Goal: Information Seeking & Learning: Find specific fact

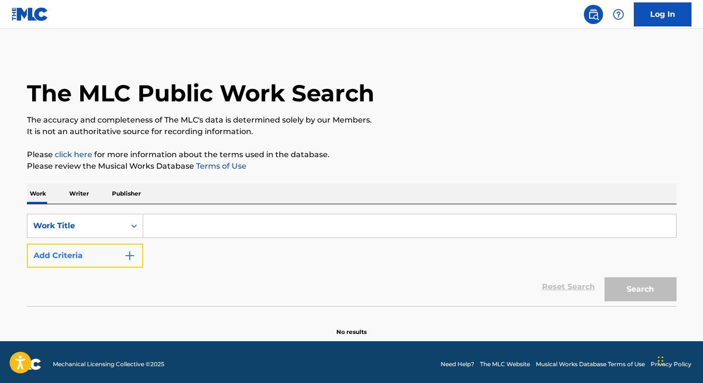
click at [82, 250] on button "Add Criteria" at bounding box center [85, 256] width 116 height 24
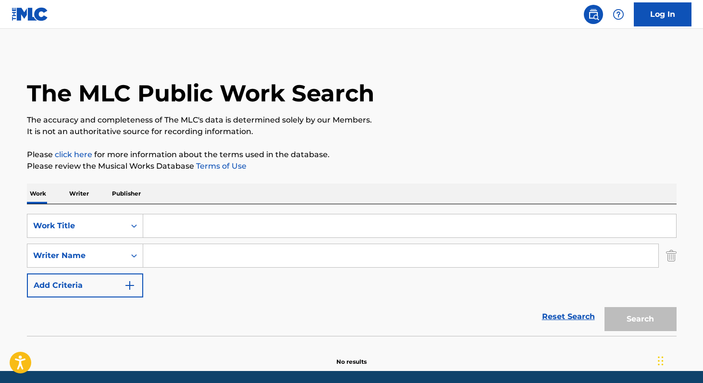
click at [160, 256] on input "Search Form" at bounding box center [400, 255] width 515 height 23
paste input "[PERSON_NAME] De Los ángeles [PERSON_NAME]"
type input "[PERSON_NAME] De Los angeles [PERSON_NAME]"
click at [670, 252] on img "Search Form" at bounding box center [671, 256] width 11 height 24
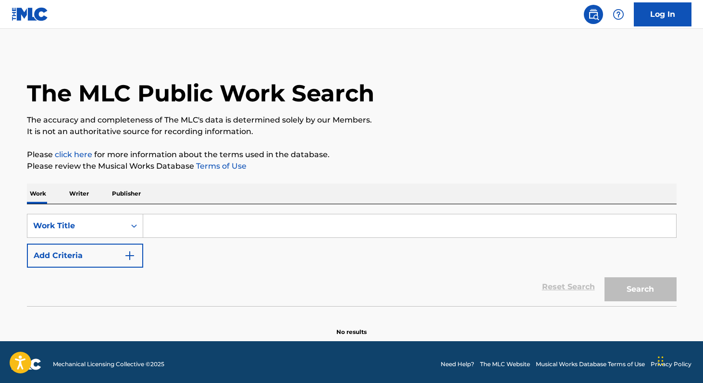
click at [430, 222] on input "Search Form" at bounding box center [409, 225] width 533 height 23
paste input "[PERSON_NAME]"
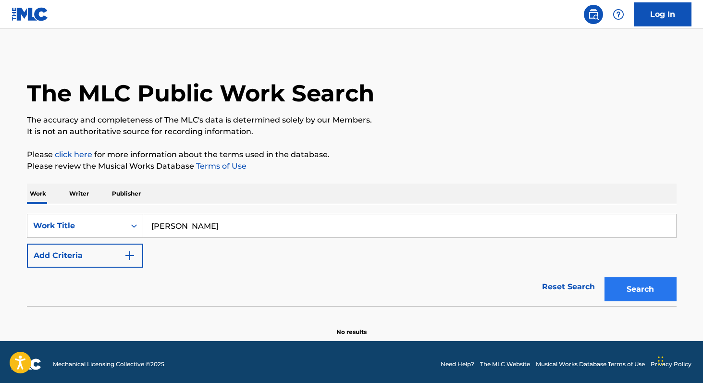
type input "[PERSON_NAME]"
click at [637, 293] on button "Search" at bounding box center [640, 289] width 72 height 24
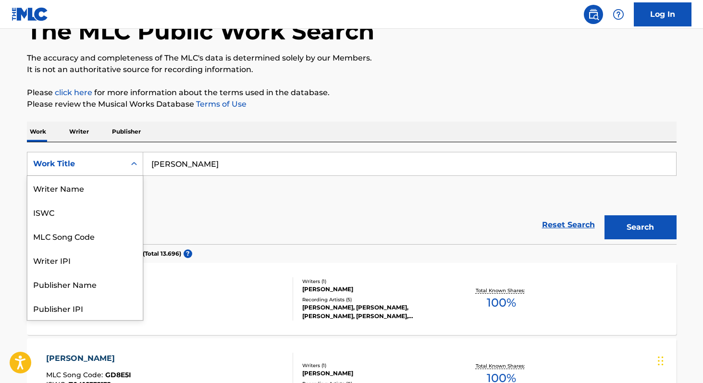
scroll to position [48, 0]
click at [58, 169] on div "Work Title" at bounding box center [76, 164] width 86 height 12
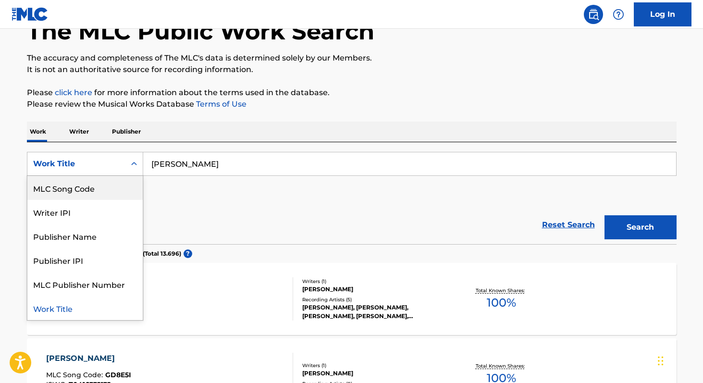
click at [59, 196] on div "MLC Song Code" at bounding box center [84, 188] width 115 height 24
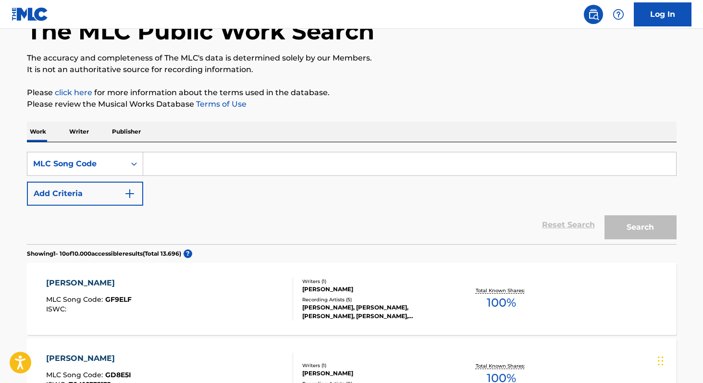
click at [167, 167] on input "Search Form" at bounding box center [409, 163] width 533 height 23
paste input "IC103R"
type input "IC103R"
click at [604, 215] on button "Search" at bounding box center [640, 227] width 72 height 24
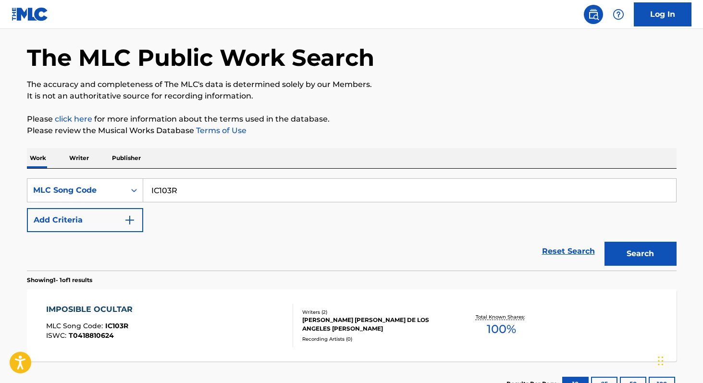
scroll to position [62, 0]
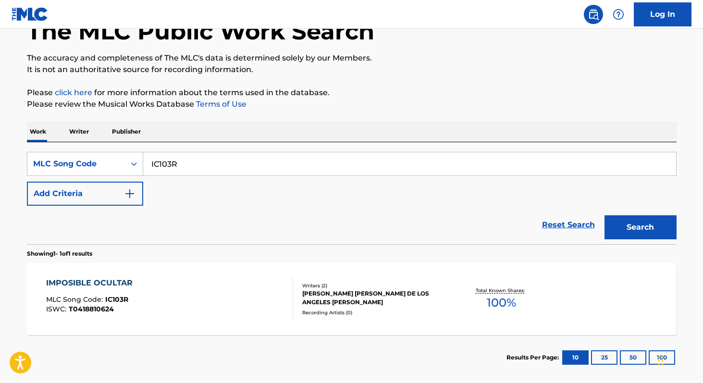
click at [485, 307] on div "Total Known Shares: 100 %" at bounding box center [501, 298] width 108 height 29
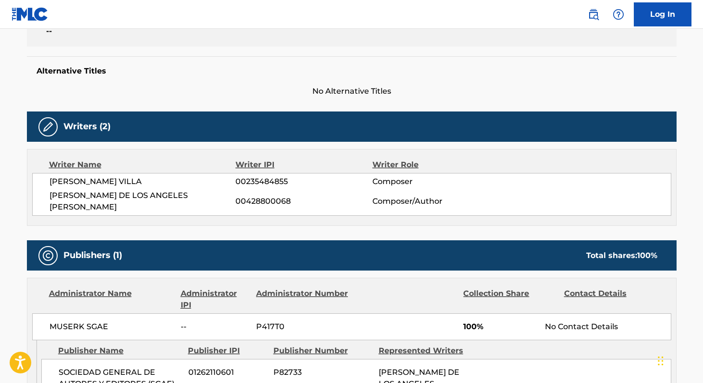
scroll to position [228, 0]
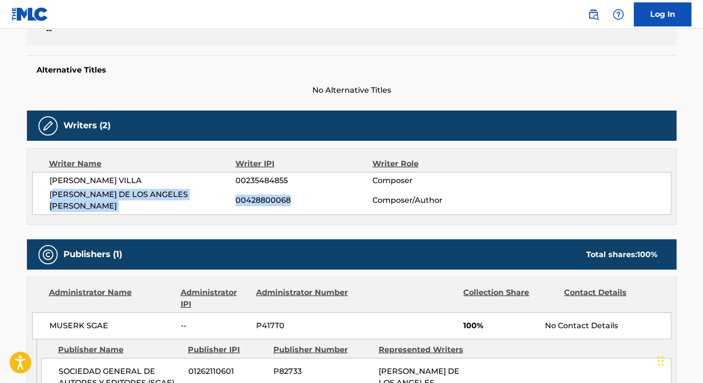
drag, startPoint x: 52, startPoint y: 193, endPoint x: 261, endPoint y: 205, distance: 209.4
click at [264, 205] on div "Writer Name Writer IPI Writer Role [PERSON_NAME] VILLA 00235484855 Composer [PE…" at bounding box center [352, 186] width 650 height 77
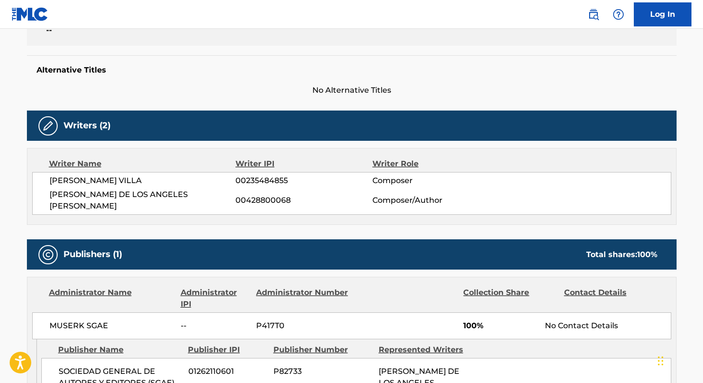
click at [51, 195] on span "[PERSON_NAME] DE LOS ANGELES [PERSON_NAME]" at bounding box center [142, 200] width 186 height 23
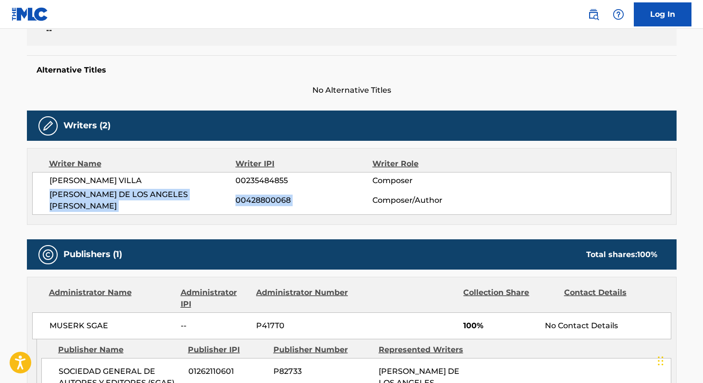
copy div "[PERSON_NAME] DE LOS ANGELES [PERSON_NAME] 00428800068"
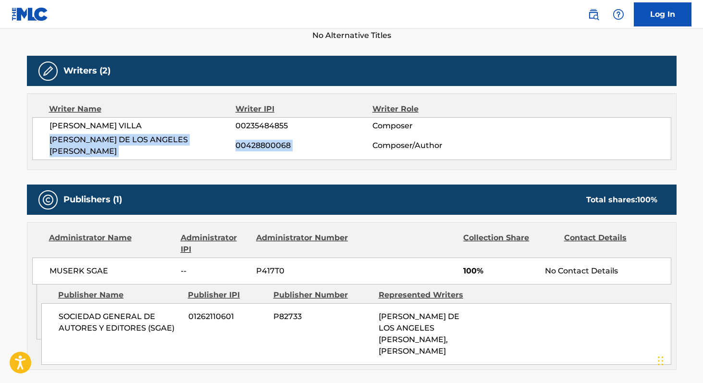
scroll to position [291, 0]
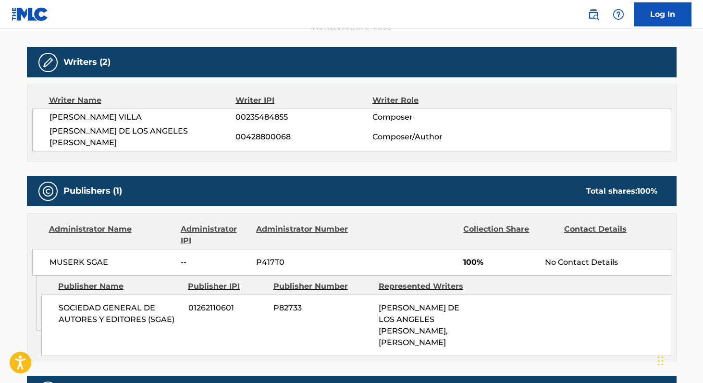
click at [51, 257] on span "MUSERK SGAE" at bounding box center [111, 263] width 124 height 12
copy div "MUSERK SGAE"
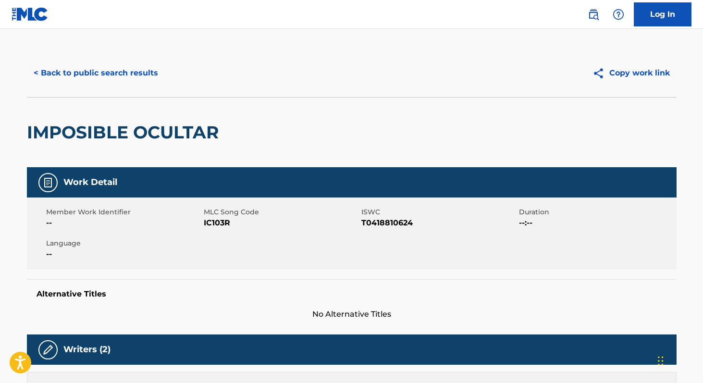
scroll to position [0, 0]
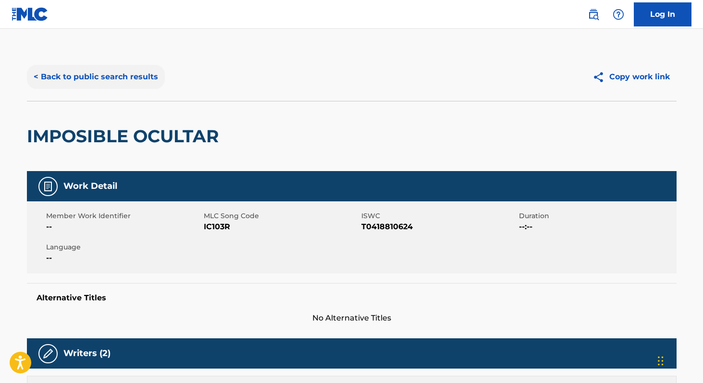
click at [79, 74] on button "< Back to public search results" at bounding box center [96, 77] width 138 height 24
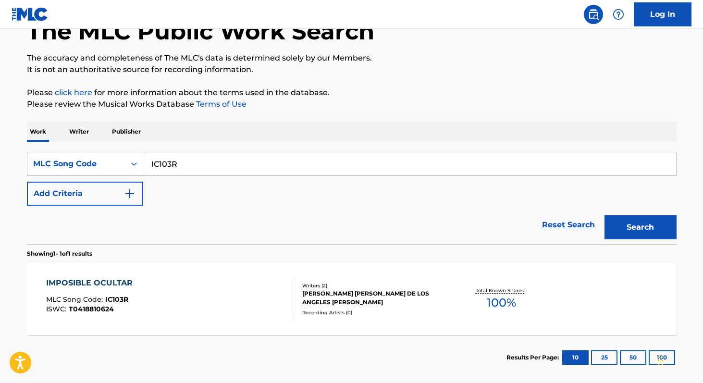
click at [80, 130] on p "Writer" at bounding box center [78, 132] width 25 height 20
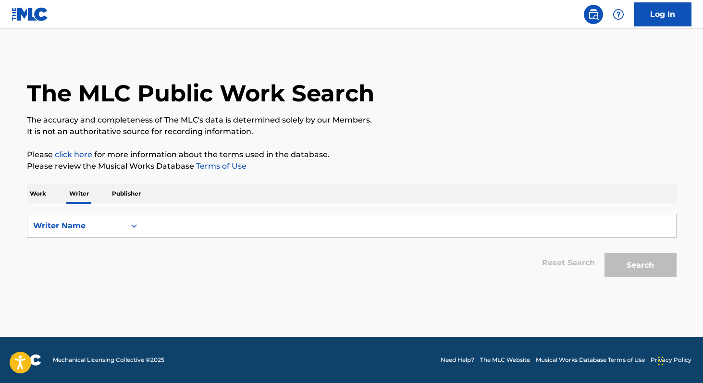
click at [171, 225] on input "Search Form" at bounding box center [409, 225] width 533 height 23
paste input "[PERSON_NAME]"
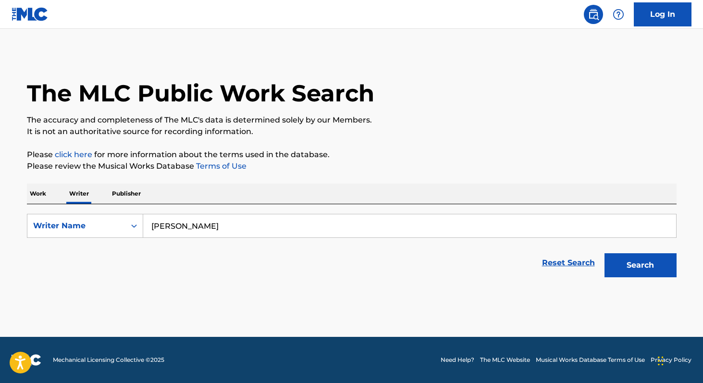
type input "[PERSON_NAME]"
type input "a"
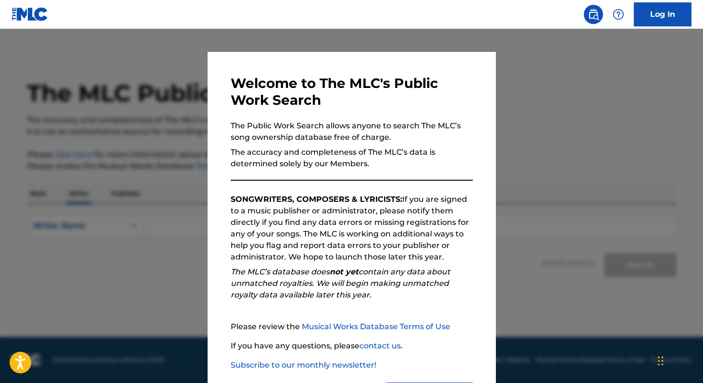
scroll to position [57, 0]
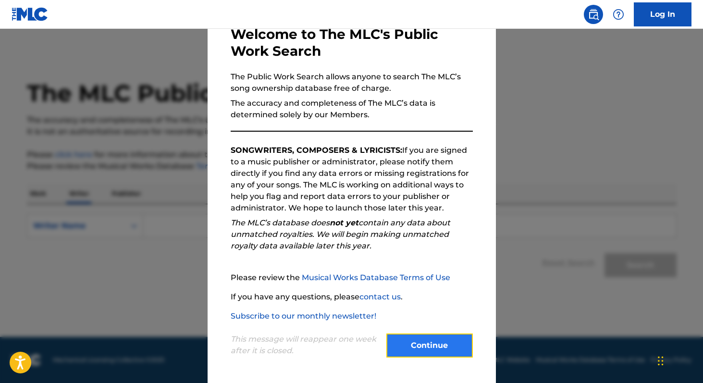
click at [422, 341] on button "Continue" at bounding box center [429, 345] width 86 height 24
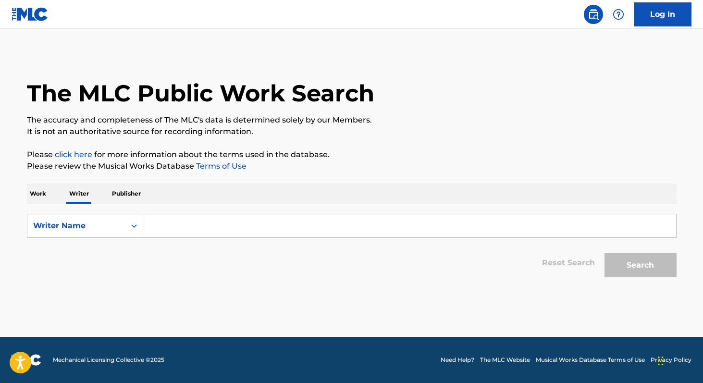
click at [177, 228] on input "Search Form" at bounding box center [409, 225] width 533 height 23
type input "a"
paste input "[PERSON_NAME]"
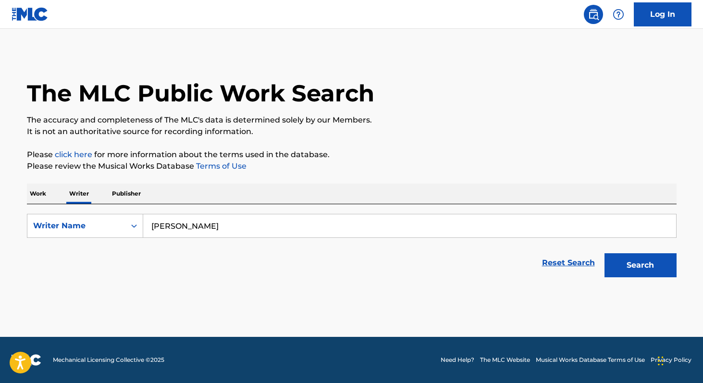
type input "[PERSON_NAME]"
click at [604, 253] on button "Search" at bounding box center [640, 265] width 72 height 24
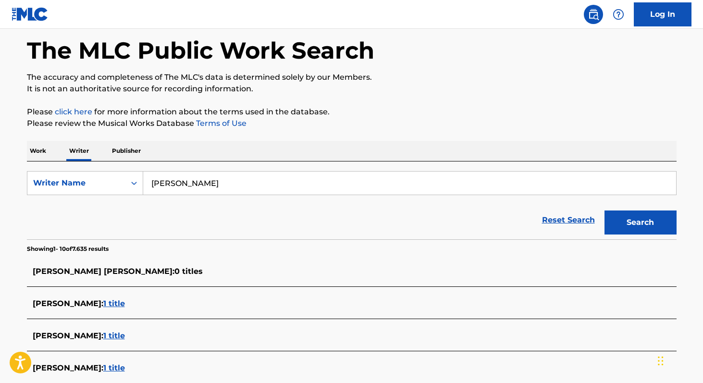
scroll to position [41, 0]
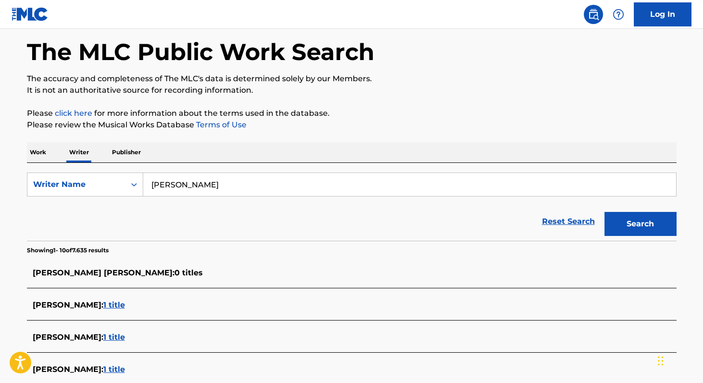
click at [34, 155] on p "Work" at bounding box center [38, 152] width 22 height 20
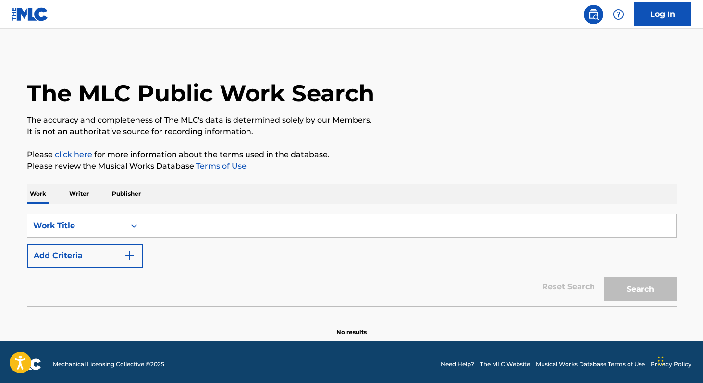
click at [158, 232] on input "Search Form" at bounding box center [409, 225] width 533 height 23
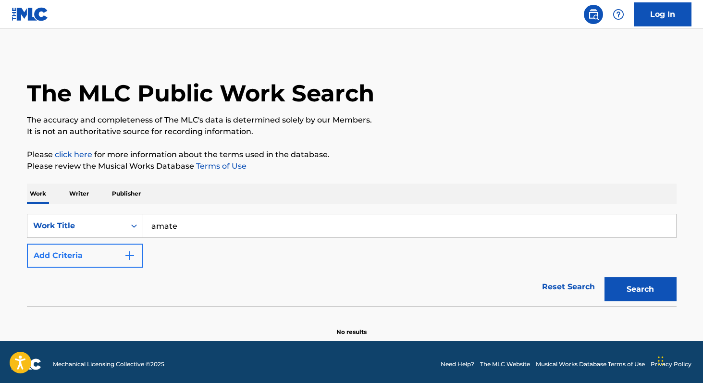
type input "amate"
click at [107, 263] on button "Add Criteria" at bounding box center [85, 256] width 116 height 24
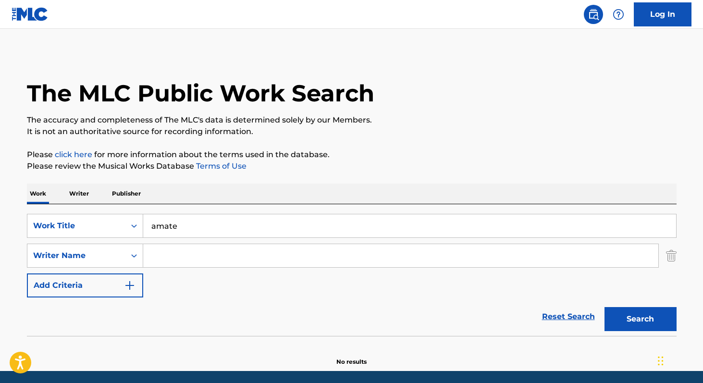
click at [182, 263] on input "Search Form" at bounding box center [400, 255] width 515 height 23
paste input "Cristian Salazar"
type input "Cristian Salazar"
click at [616, 320] on button "Search" at bounding box center [640, 319] width 72 height 24
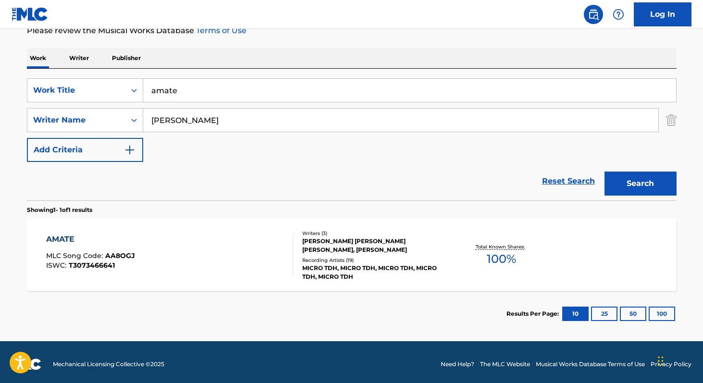
scroll to position [140, 0]
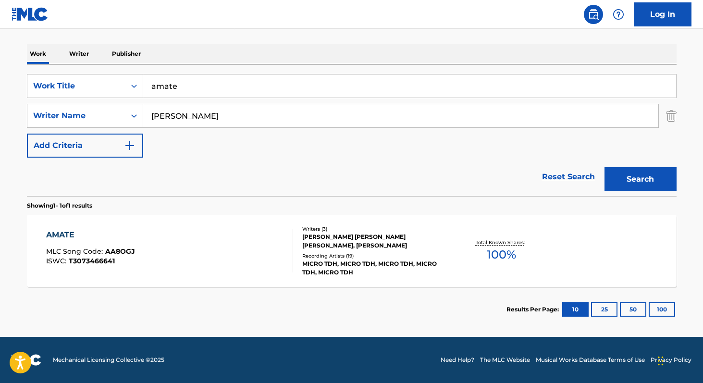
click at [493, 253] on span "100 %" at bounding box center [501, 254] width 29 height 17
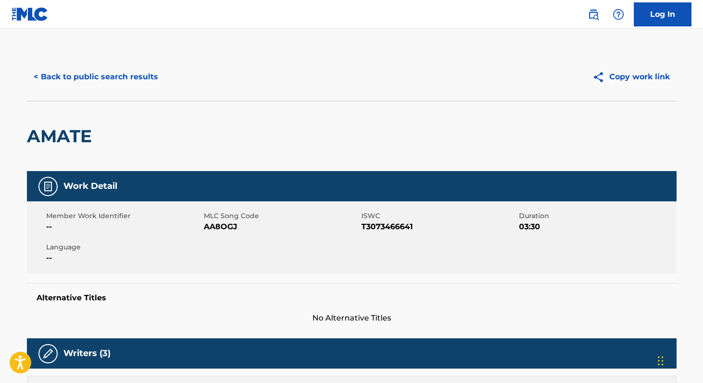
click at [365, 224] on span "T3073466641" at bounding box center [438, 227] width 155 height 12
copy span "T3073466641"
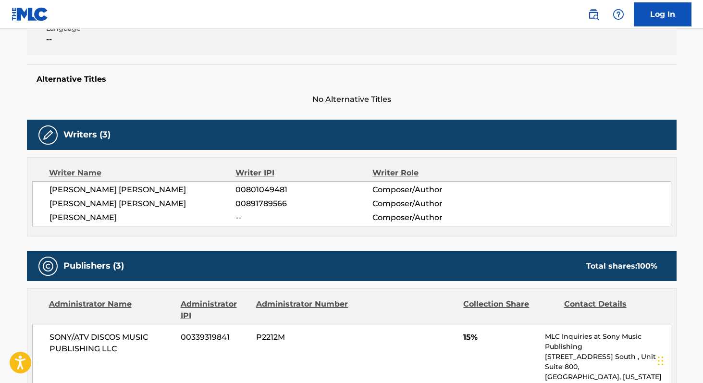
scroll to position [217, 0]
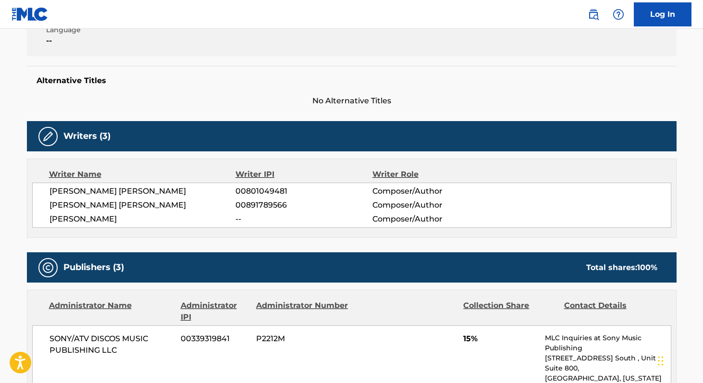
click at [53, 192] on span "DANIEL ECHAVARRIA OVIEDO" at bounding box center [142, 191] width 186 height 12
copy div "DANIEL ECHAVARRIA OVIEDO 00801049481 Composer/Author CRISTIAN ANDRES SALAZAR 00…"
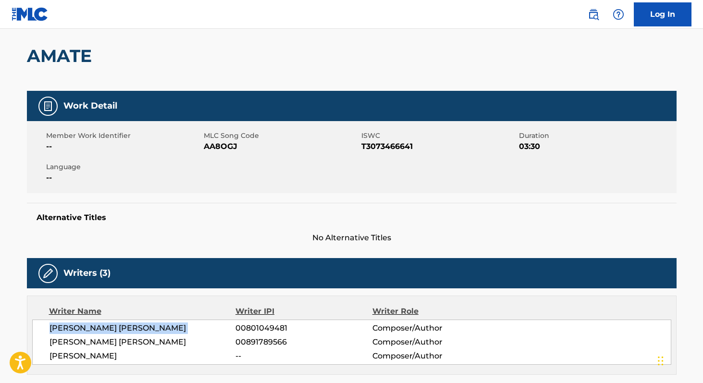
scroll to position [71, 0]
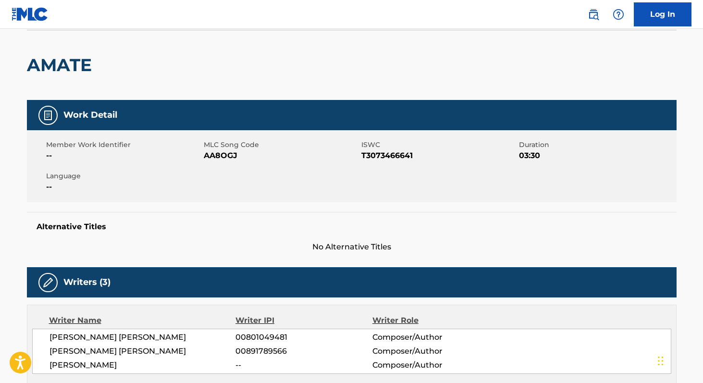
click at [211, 156] on span "AA8OGJ" at bounding box center [281, 156] width 155 height 12
copy span "AA8OGJ"
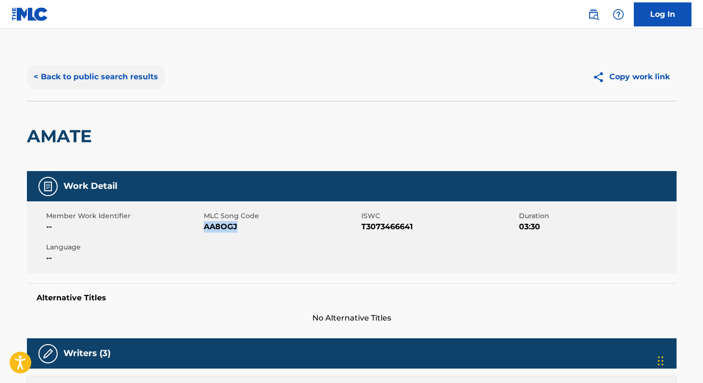
click at [93, 80] on button "< Back to public search results" at bounding box center [96, 77] width 138 height 24
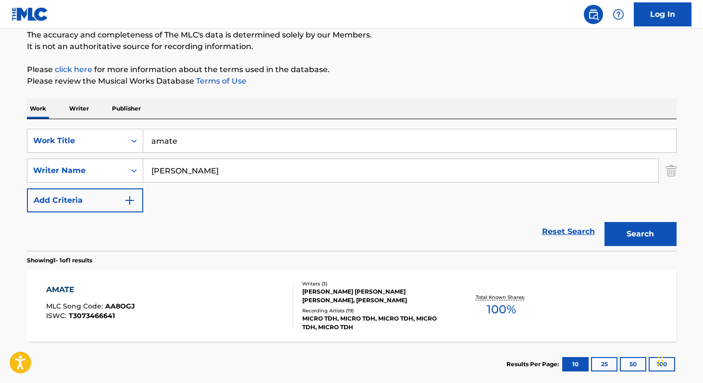
click at [224, 142] on input "amate" at bounding box center [409, 140] width 533 height 23
paste input "por las llagas de jesús"
type input "por las llagas de jesus"
click at [666, 169] on img "Search Form" at bounding box center [671, 171] width 11 height 24
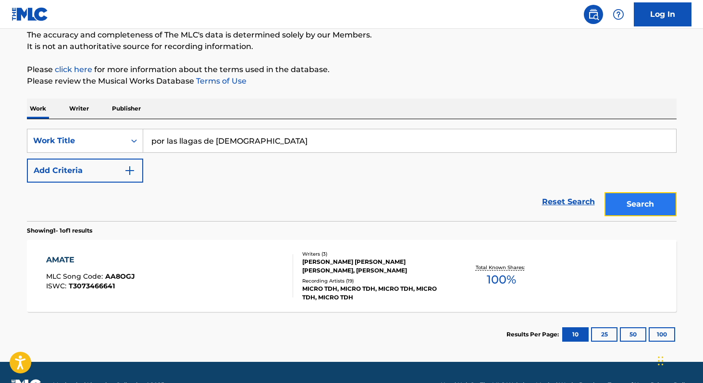
click at [655, 195] on button "Search" at bounding box center [640, 204] width 72 height 24
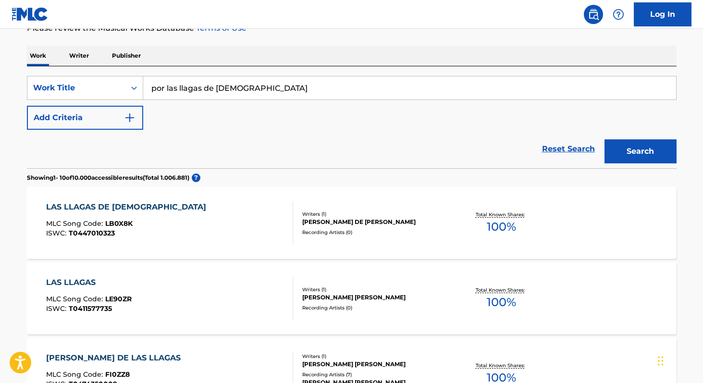
scroll to position [0, 0]
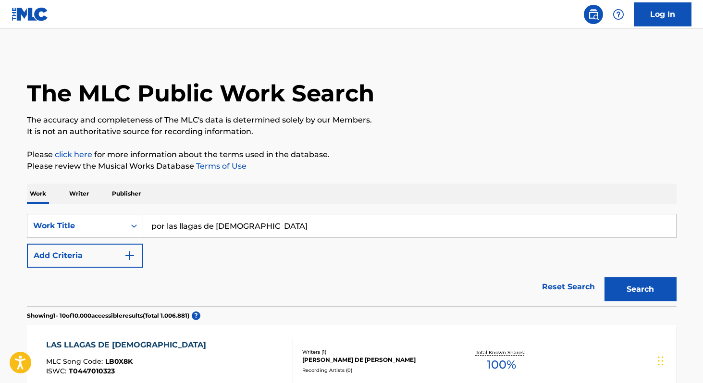
click at [93, 189] on div "Work Writer Publisher" at bounding box center [352, 194] width 650 height 20
click at [87, 189] on p "Writer" at bounding box center [78, 194] width 25 height 20
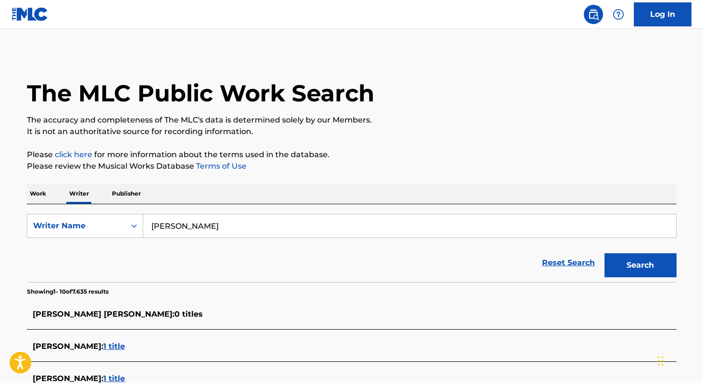
click at [222, 222] on input "[PERSON_NAME]" at bounding box center [409, 225] width 533 height 23
paste input "aj castillo llorar y llorar compositor"
type input "aj castillo"
click at [604, 253] on button "Search" at bounding box center [640, 265] width 72 height 24
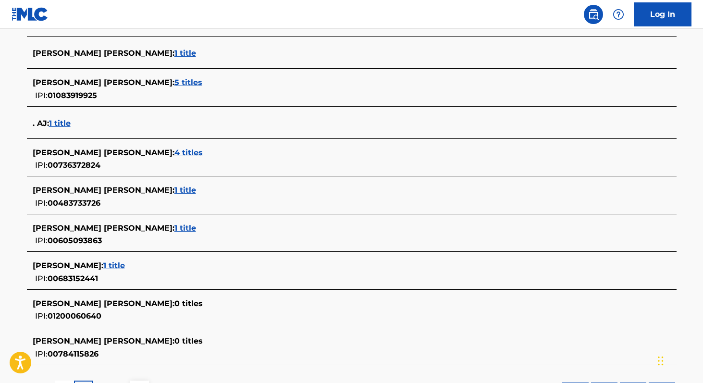
scroll to position [299, 0]
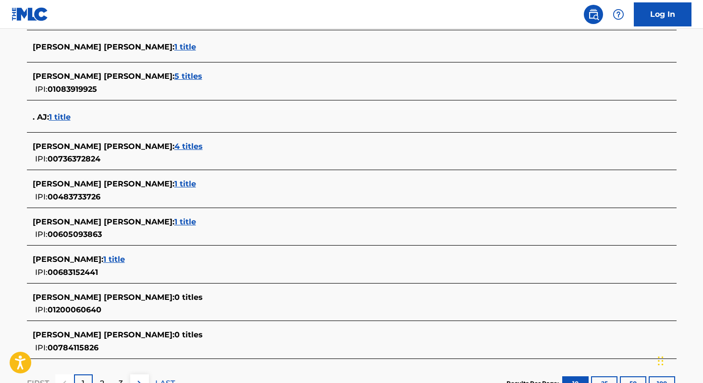
click at [103, 263] on span "1 title" at bounding box center [114, 259] width 22 height 9
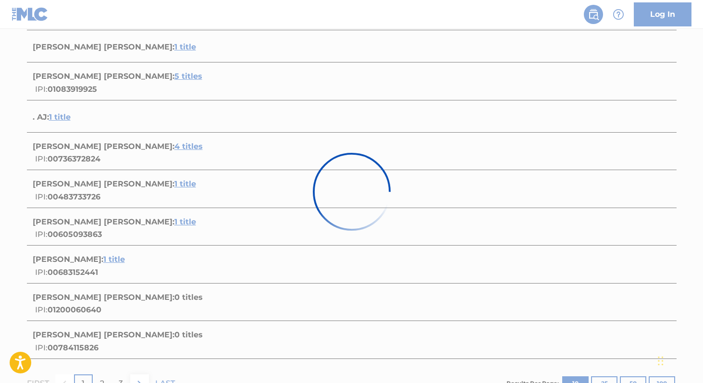
scroll to position [110, 0]
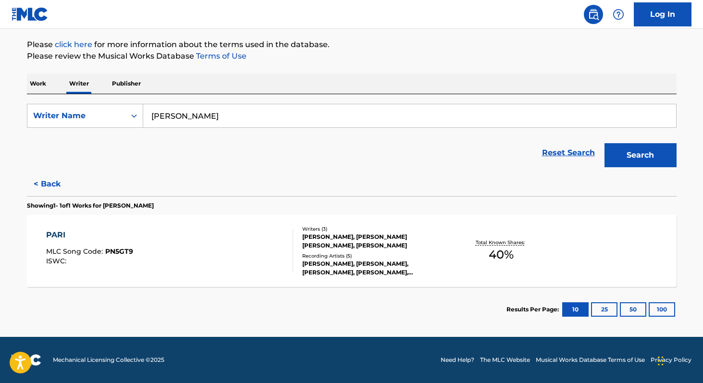
click at [494, 261] on span "40 %" at bounding box center [501, 254] width 25 height 17
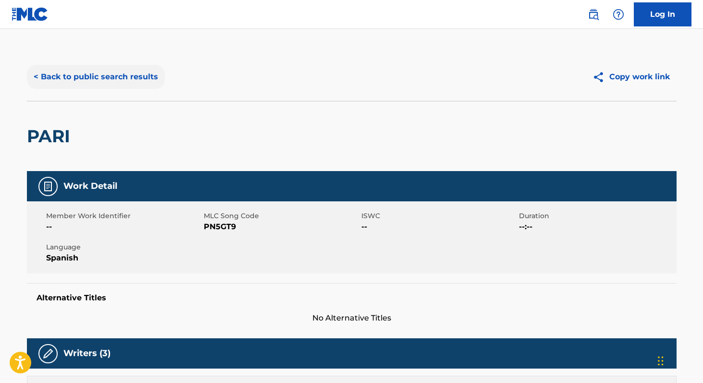
click at [121, 69] on button "< Back to public search results" at bounding box center [96, 77] width 138 height 24
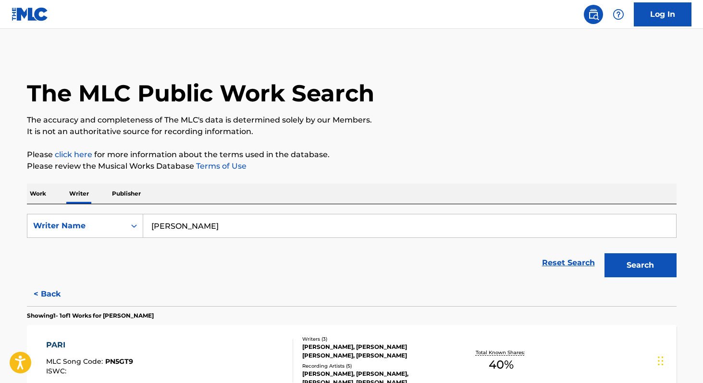
click at [222, 219] on input "aj castillo" at bounding box center [409, 225] width 533 height 23
paste input "Abraham Vazquez"
type input "Abraham Vazquez"
click at [604, 253] on button "Search" at bounding box center [640, 265] width 72 height 24
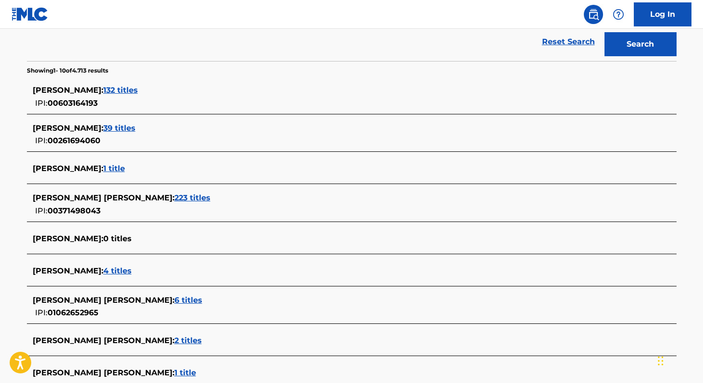
scroll to position [219, 0]
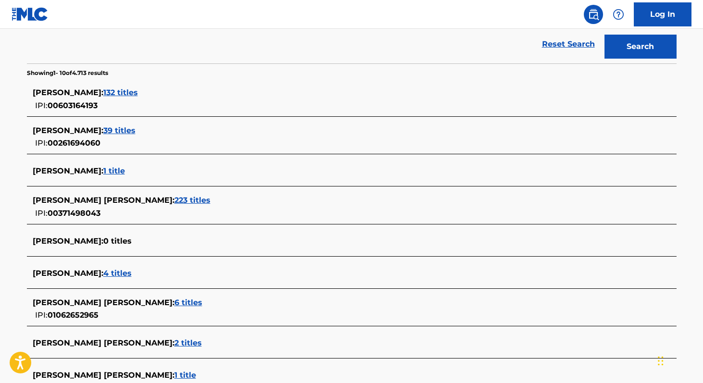
click at [193, 200] on span "223 titles" at bounding box center [192, 200] width 36 height 9
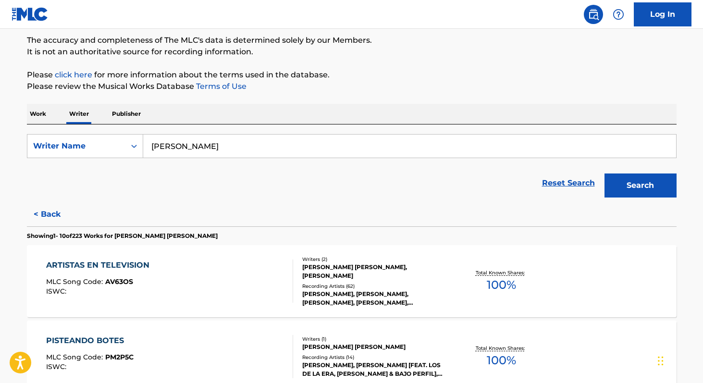
scroll to position [78, 0]
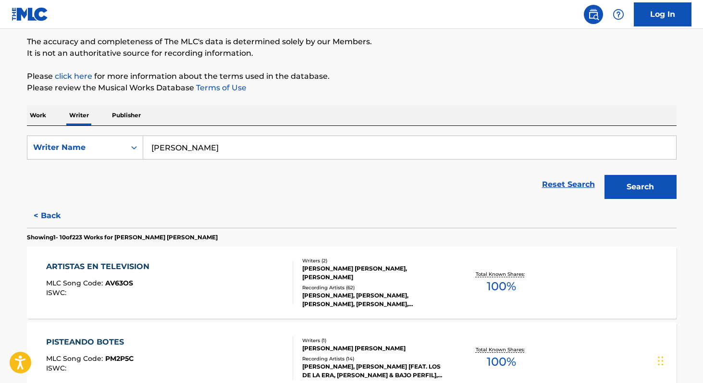
click at [42, 115] on p "Work" at bounding box center [38, 115] width 22 height 20
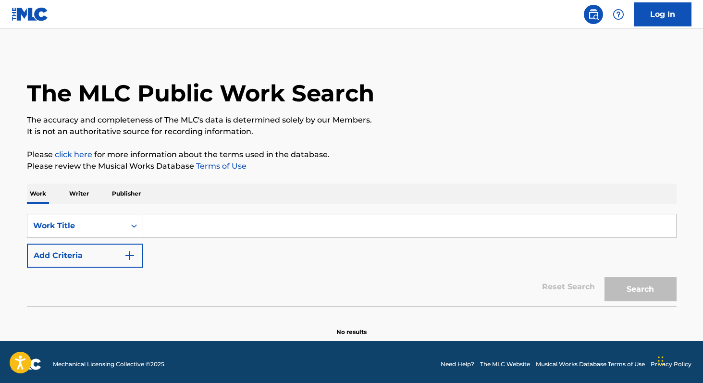
click at [159, 229] on input "Search Form" at bounding box center [409, 225] width 533 height 23
paste input "Dias Buenos, Dias Malos"
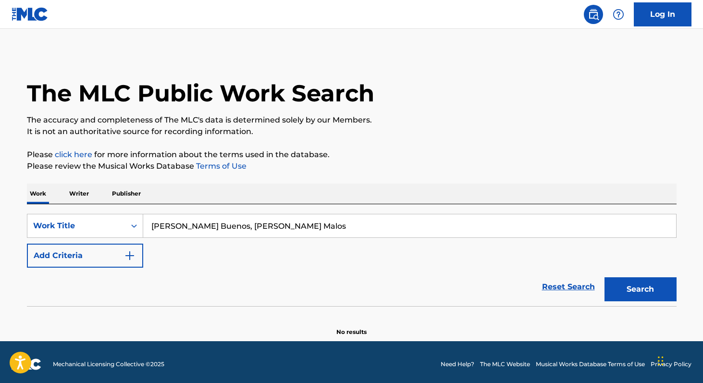
type input "Dias Buenos, Dias Malos"
click at [604, 277] on button "Search" at bounding box center [640, 289] width 72 height 24
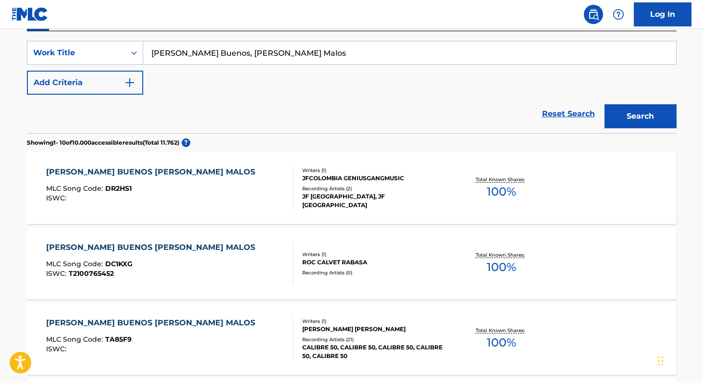
scroll to position [172, 0]
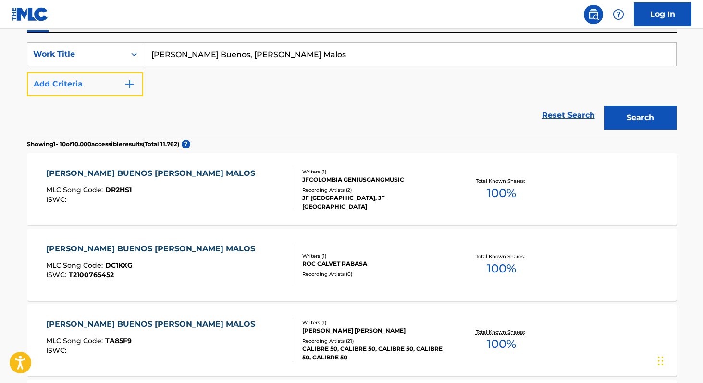
click at [133, 82] on img "Search Form" at bounding box center [130, 84] width 12 height 12
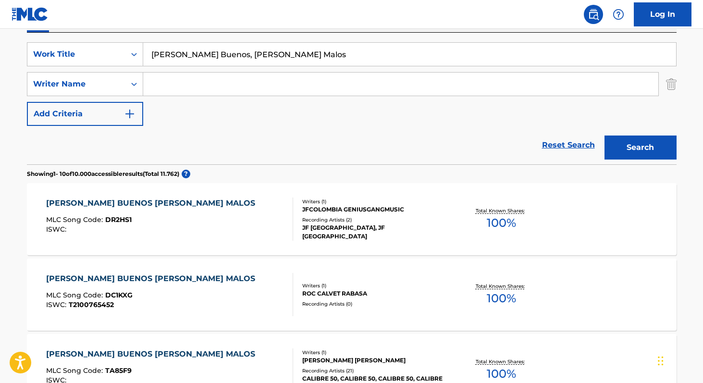
click at [172, 87] on input "Search Form" at bounding box center [400, 84] width 515 height 23
paste input "Abraham Vazquez"
type input "Abraham Vazquez"
click at [604, 135] on button "Search" at bounding box center [640, 147] width 72 height 24
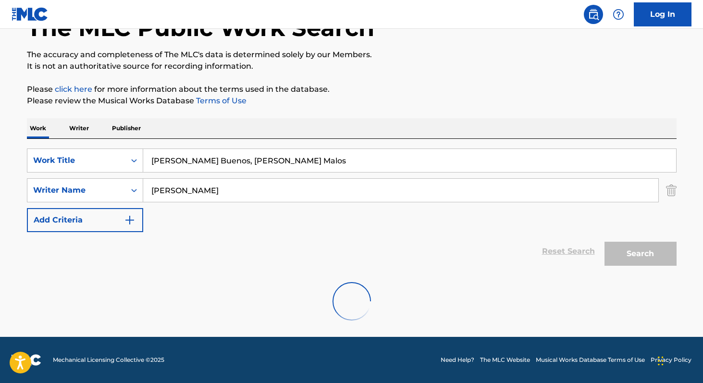
scroll to position [34, 0]
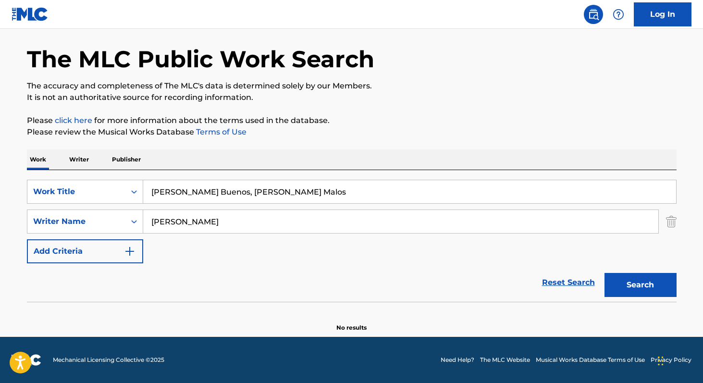
click at [90, 155] on p "Writer" at bounding box center [78, 159] width 25 height 20
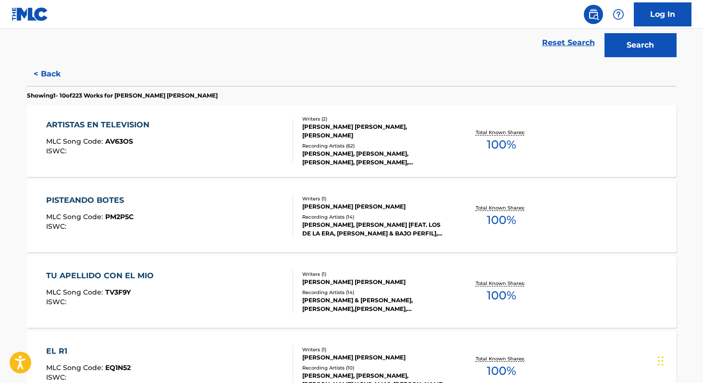
scroll to position [221, 0]
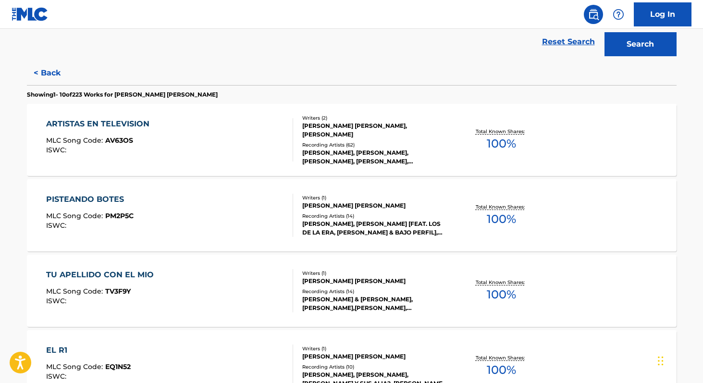
click at [482, 293] on div "Total Known Shares: 100 %" at bounding box center [501, 290] width 108 height 29
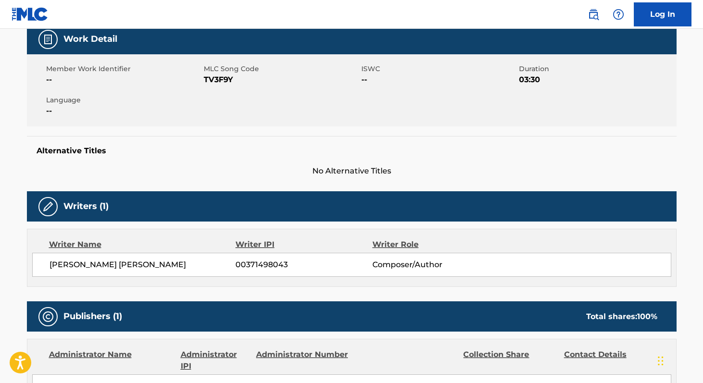
scroll to position [148, 0]
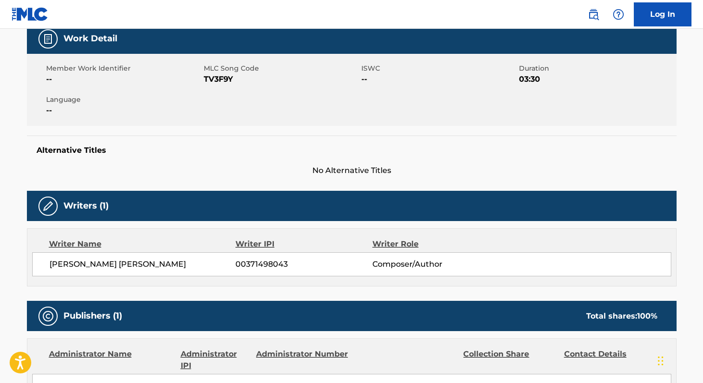
click at [57, 264] on span "MARIO ABRAHAM VAZQUEZ MATA" at bounding box center [142, 265] width 186 height 12
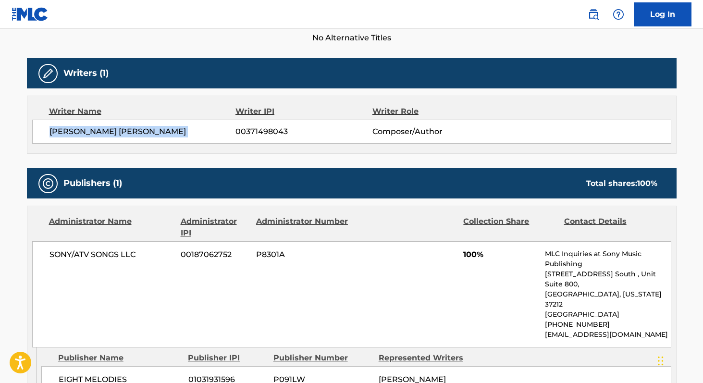
scroll to position [281, 0]
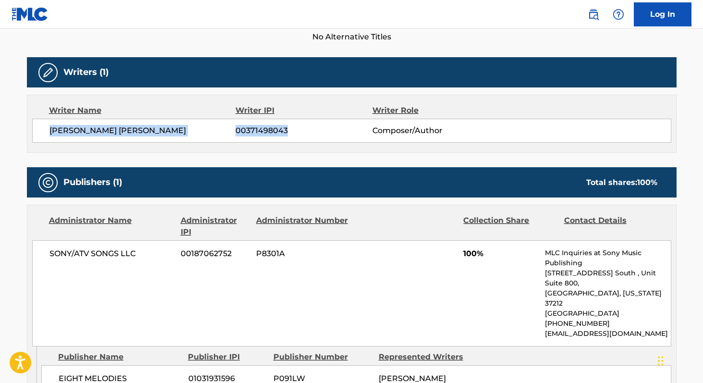
copy div "MARIO ABRAHAM VAZQUEZ MATA 00371498043"
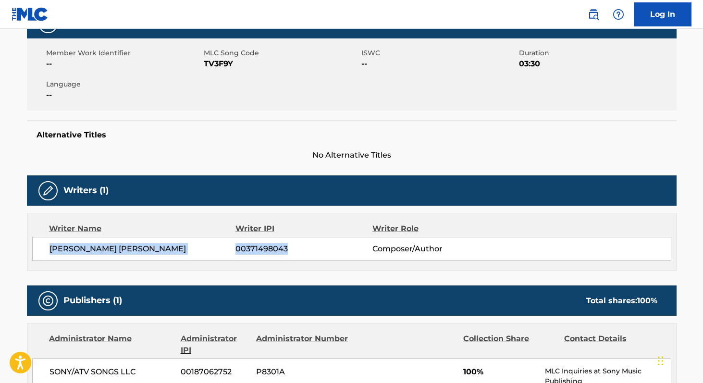
scroll to position [147, 0]
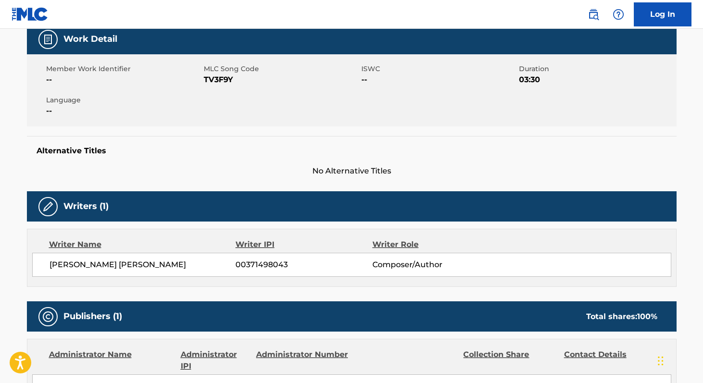
click at [216, 79] on span "TV3F9Y" at bounding box center [281, 80] width 155 height 12
copy span "TV3F9Y"
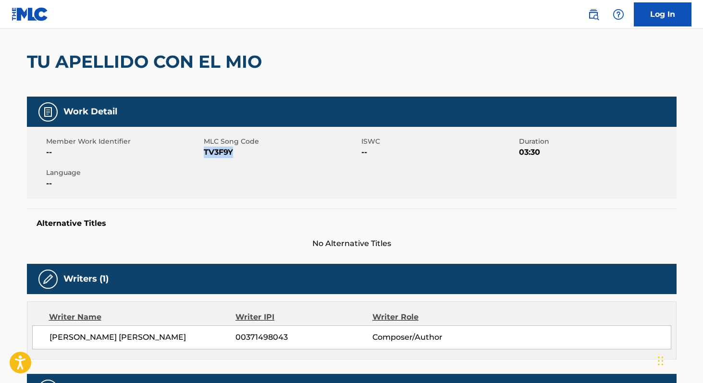
scroll to position [0, 0]
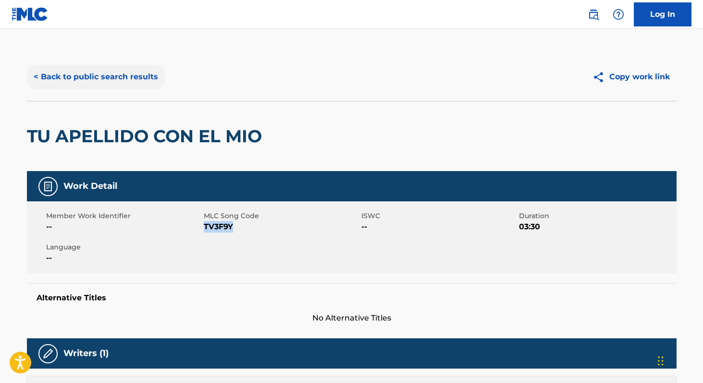
click at [114, 82] on button "< Back to public search results" at bounding box center [96, 77] width 138 height 24
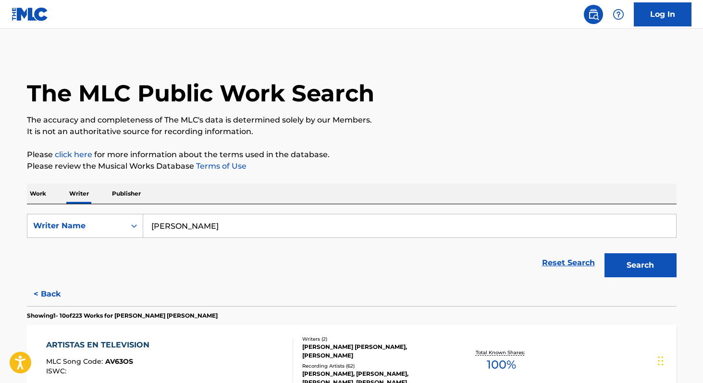
click at [36, 195] on p "Work" at bounding box center [38, 194] width 22 height 20
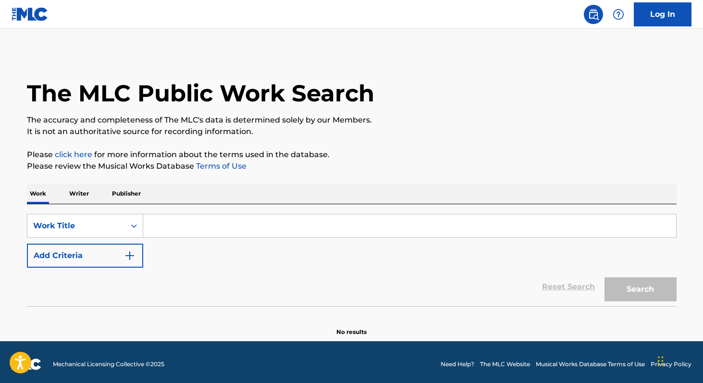
click at [155, 233] on input "Search Form" at bounding box center [409, 225] width 533 height 23
paste input "Afortunado"
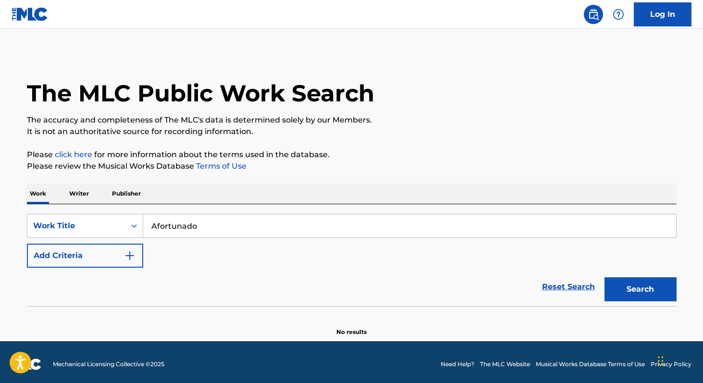
type input "Afortunado"
click at [100, 259] on button "Add Criteria" at bounding box center [85, 256] width 116 height 24
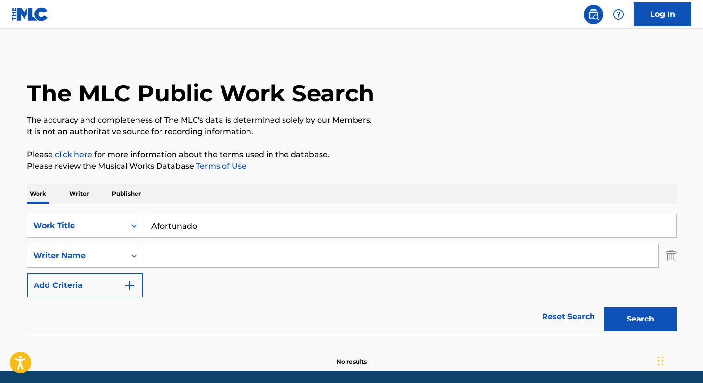
click at [157, 259] on input "Search Form" at bounding box center [400, 255] width 515 height 23
paste input "Luis Alfonso Partida"
type input "Luis Alfonso Partida"
click at [604, 307] on button "Search" at bounding box center [640, 319] width 72 height 24
click at [76, 196] on p "Writer" at bounding box center [78, 194] width 25 height 20
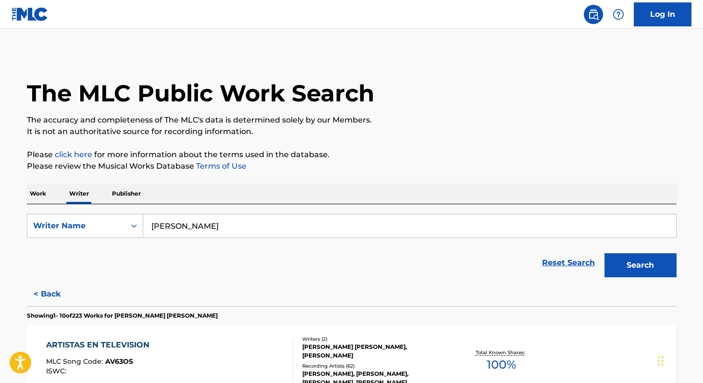
click at [231, 231] on input "Abraham Vazquez" at bounding box center [409, 225] width 533 height 23
paste input "Luis Alfonso Partida"
type input "Luis Alfonso Partida"
click at [604, 253] on button "Search" at bounding box center [640, 265] width 72 height 24
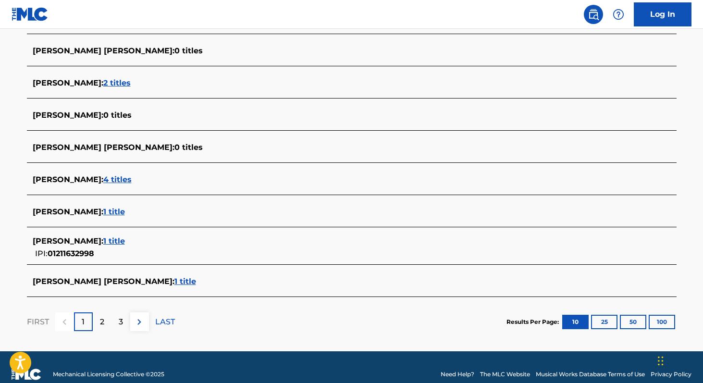
scroll to position [335, 0]
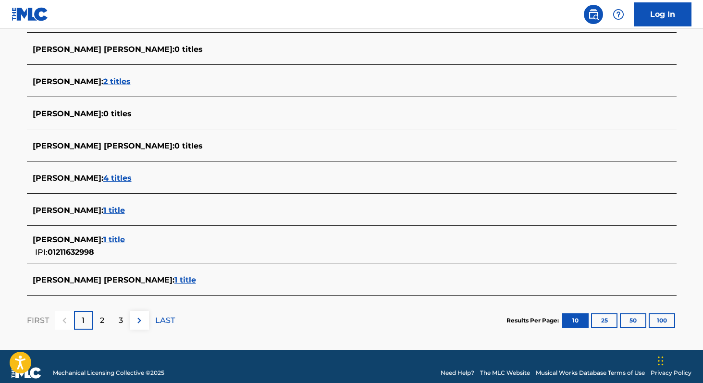
click at [193, 281] on span "1 title" at bounding box center [185, 279] width 22 height 9
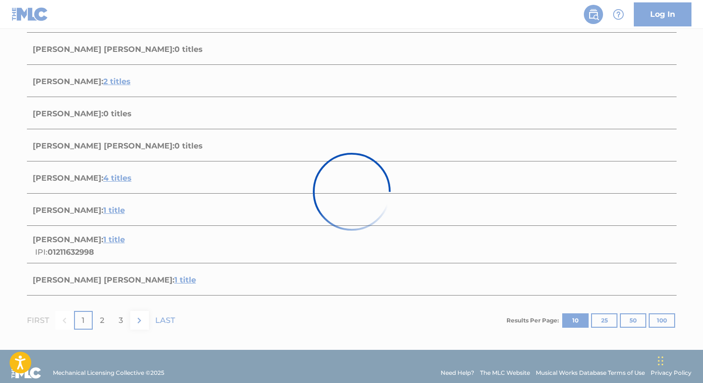
scroll to position [110, 0]
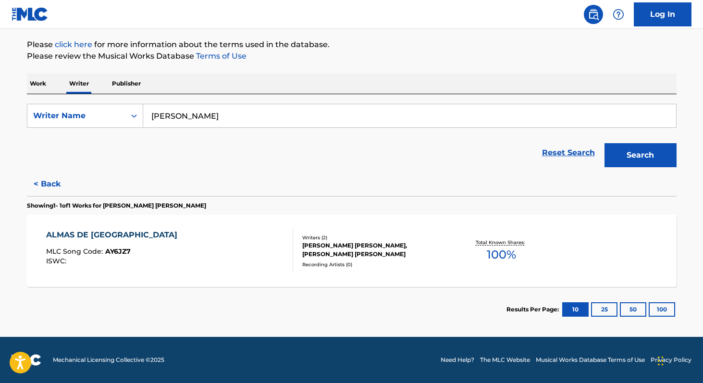
click at [489, 254] on span "100 %" at bounding box center [501, 254] width 29 height 17
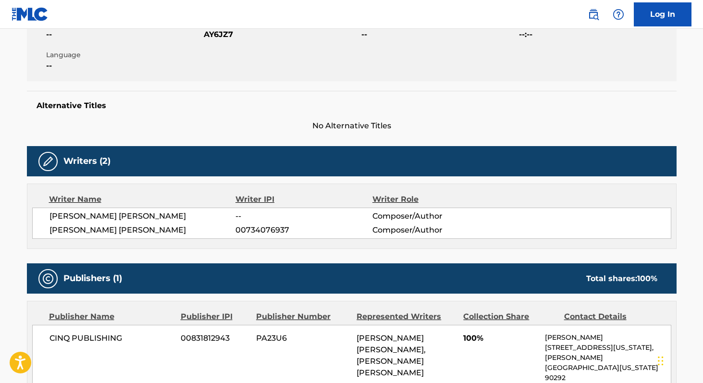
scroll to position [191, 0]
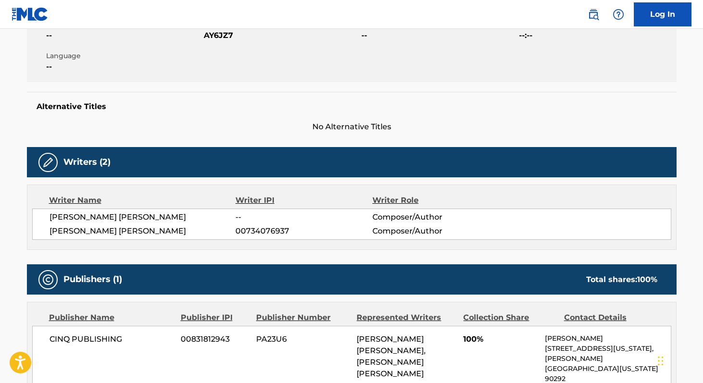
click at [56, 216] on span "LUIS ALFONSO PARTIDA CISNEROS" at bounding box center [142, 217] width 186 height 12
copy div "LUIS ALFONSO PARTIDA CISNEROS"
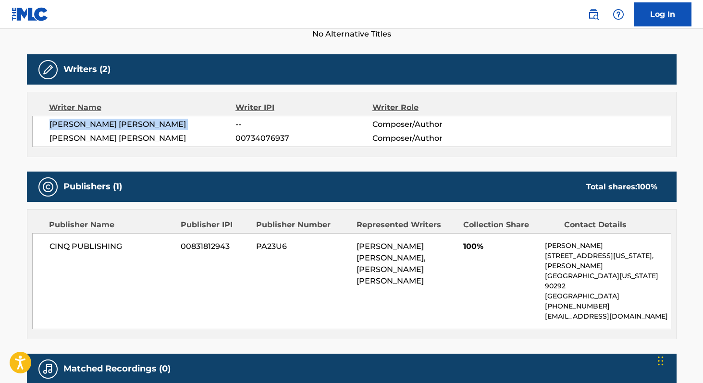
scroll to position [288, 0]
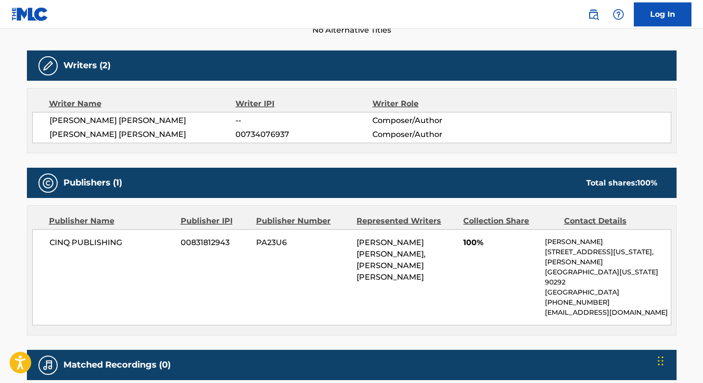
click at [55, 242] on span "CINQ PUBLISHING" at bounding box center [111, 243] width 124 height 12
copy div "CINQ PUBLISHING"
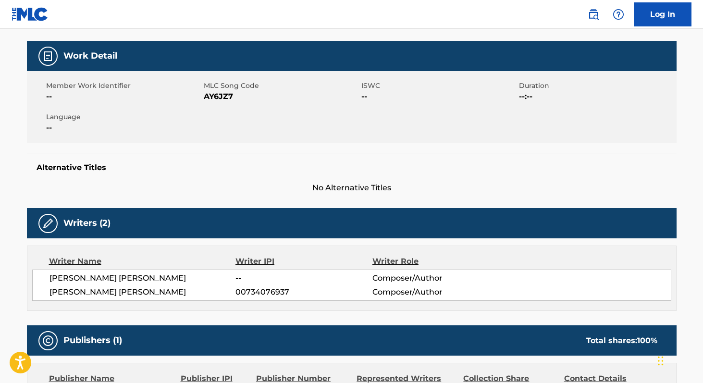
scroll to position [129, 0]
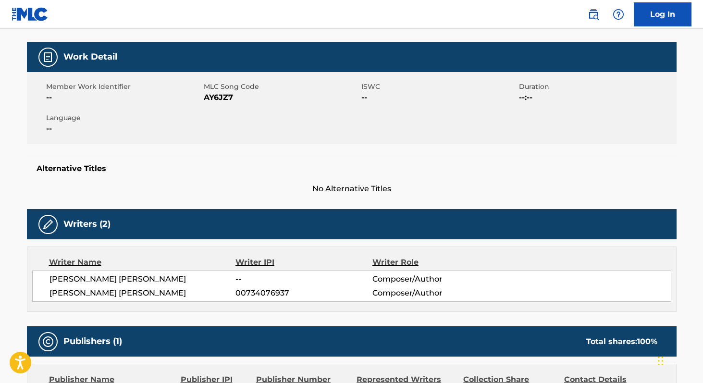
click at [223, 102] on span "AY6JZ7" at bounding box center [281, 98] width 155 height 12
copy span "AY6JZ7"
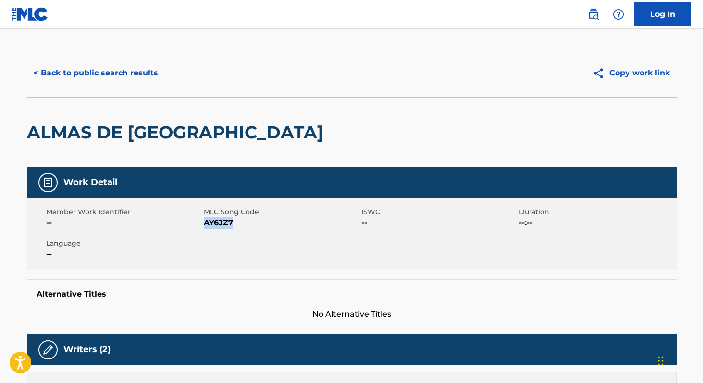
scroll to position [0, 0]
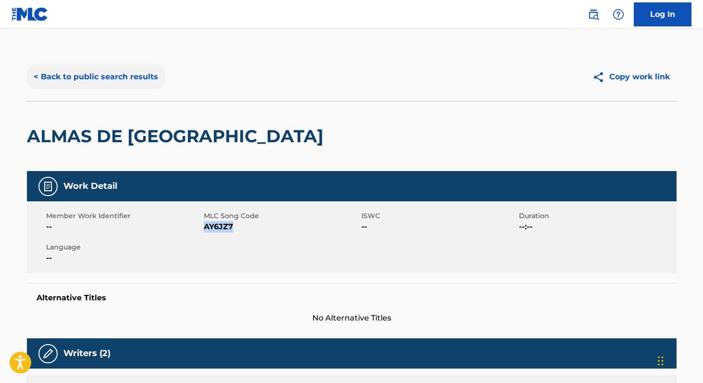
click at [115, 79] on button "< Back to public search results" at bounding box center [96, 77] width 138 height 24
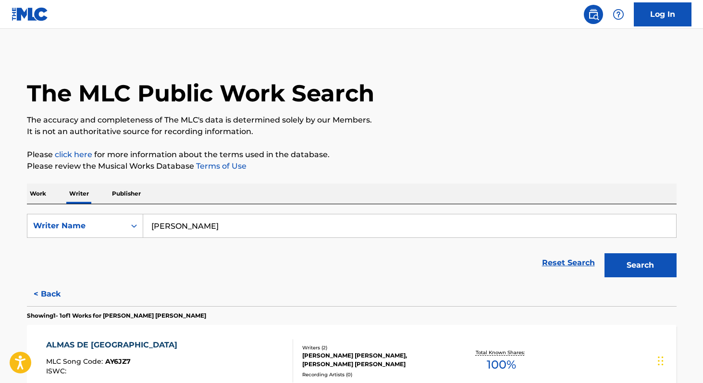
click at [39, 193] on p "Work" at bounding box center [38, 194] width 22 height 20
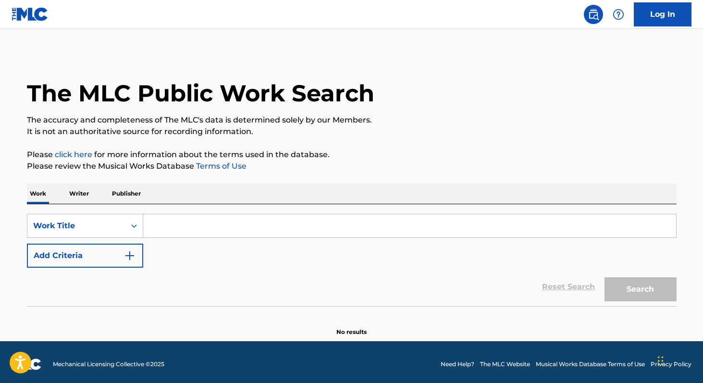
click at [178, 222] on input "Search Form" at bounding box center [409, 225] width 533 height 23
paste input "al compas de la navidad"
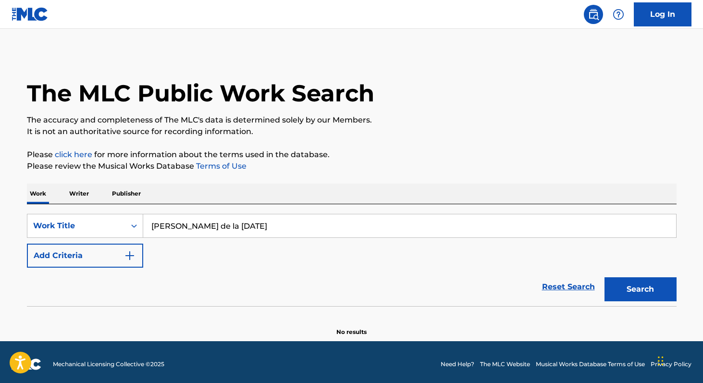
click at [604, 277] on button "Search" at bounding box center [640, 289] width 72 height 24
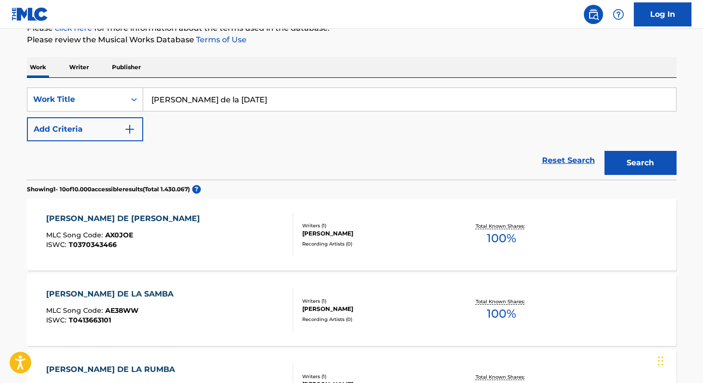
scroll to position [128, 0]
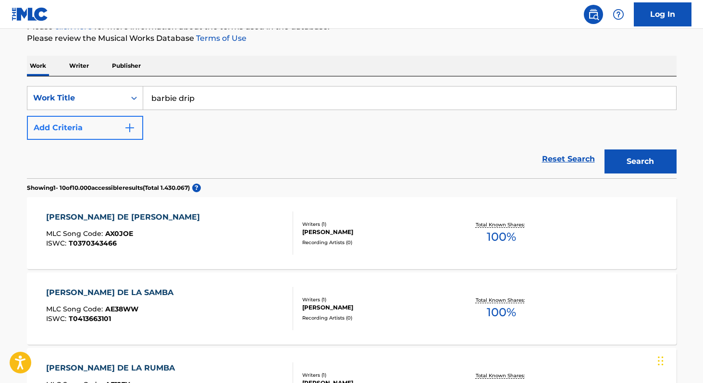
type input "barbie drip"
click at [98, 136] on button "Add Criteria" at bounding box center [85, 128] width 116 height 24
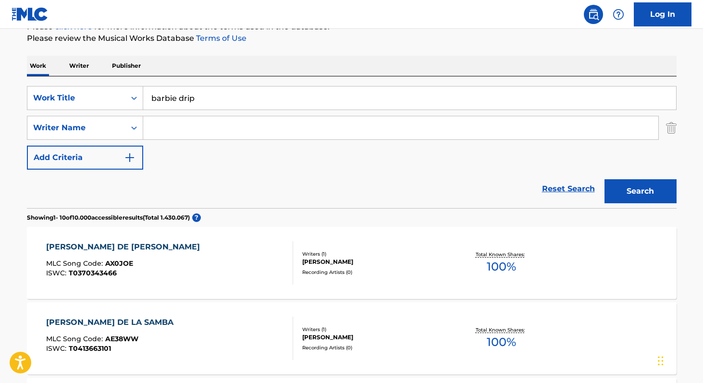
click at [186, 131] on input "Search Form" at bounding box center [400, 127] width 515 height 23
paste input "Onika Tanya Maraj-Petty"
type input "Onika Tanya Maraj-Petty"
click at [604, 179] on button "Search" at bounding box center [640, 191] width 72 height 24
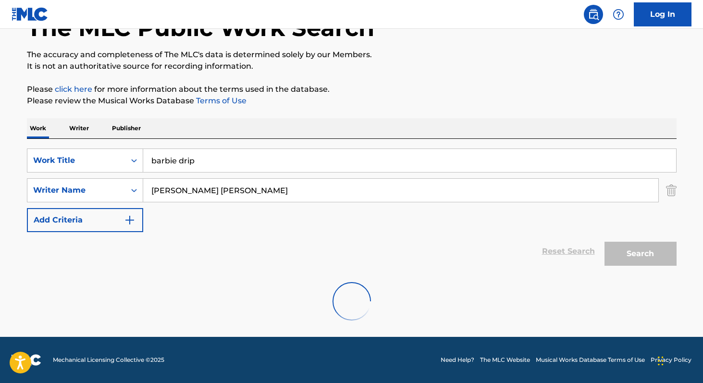
scroll to position [34, 0]
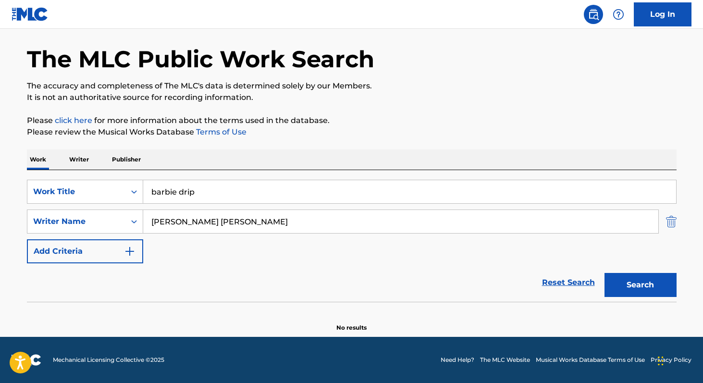
click at [675, 218] on img "Search Form" at bounding box center [671, 221] width 11 height 24
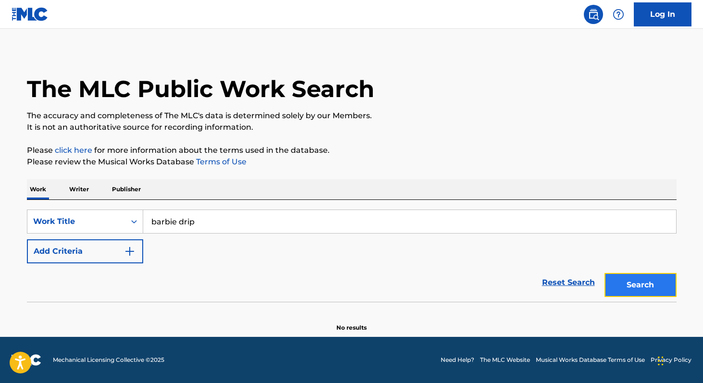
click at [620, 284] on button "Search" at bounding box center [640, 285] width 72 height 24
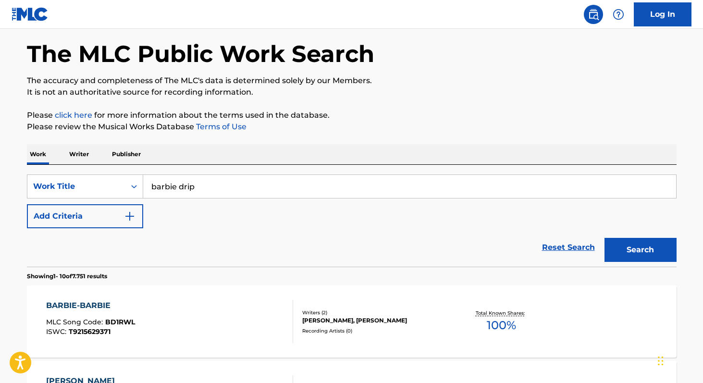
scroll to position [0, 0]
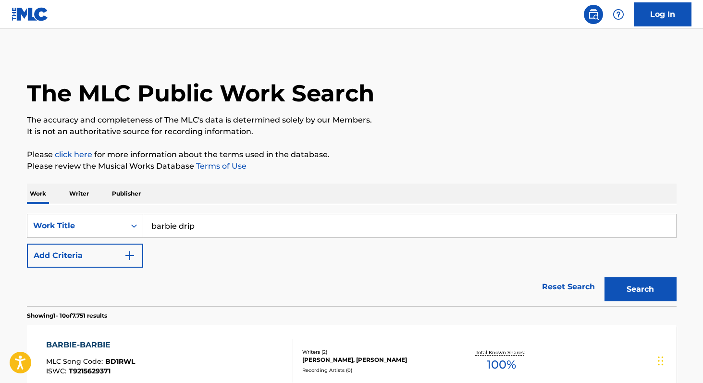
click at [212, 222] on input "barbie drip" at bounding box center [409, 225] width 533 height 23
click at [87, 193] on p "Writer" at bounding box center [78, 194] width 25 height 20
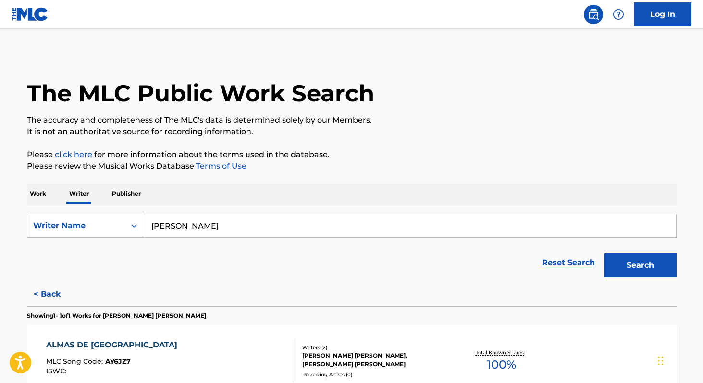
click at [253, 229] on input "Luis Alfonso Partida" at bounding box center [409, 225] width 533 height 23
paste input "Onika Tanya Maraj-Petty"
type input "Onika Tanya Maraj-Petty"
click at [604, 253] on button "Search" at bounding box center [640, 265] width 72 height 24
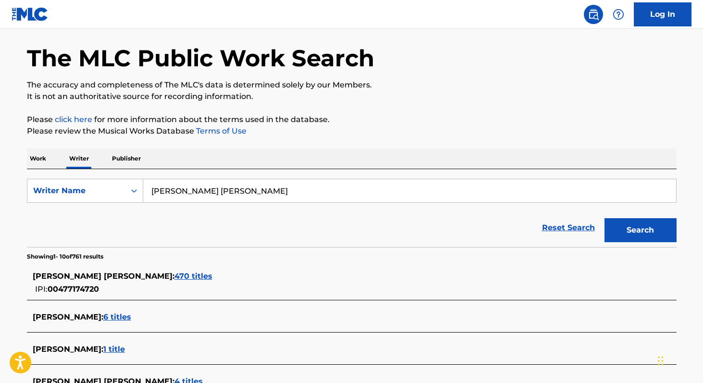
scroll to position [57, 0]
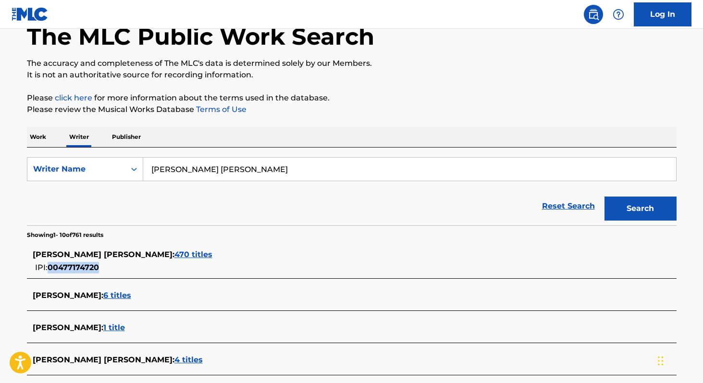
copy span "00477174720"
click at [174, 255] on span "470 titles" at bounding box center [193, 254] width 38 height 9
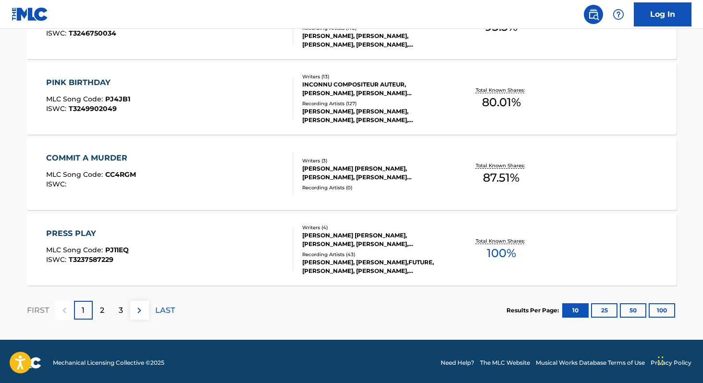
scroll to position [793, 0]
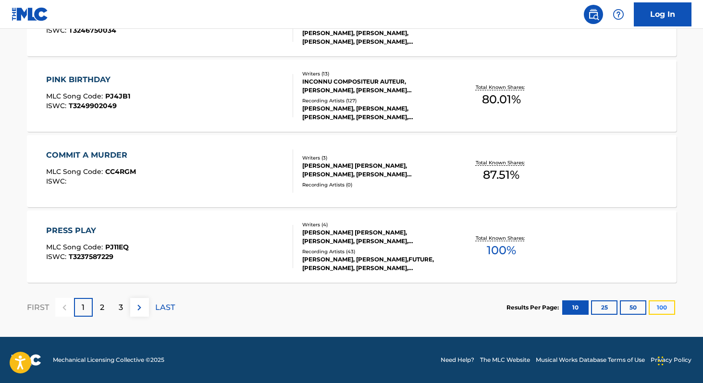
click at [661, 308] on button "100" at bounding box center [662, 307] width 26 height 14
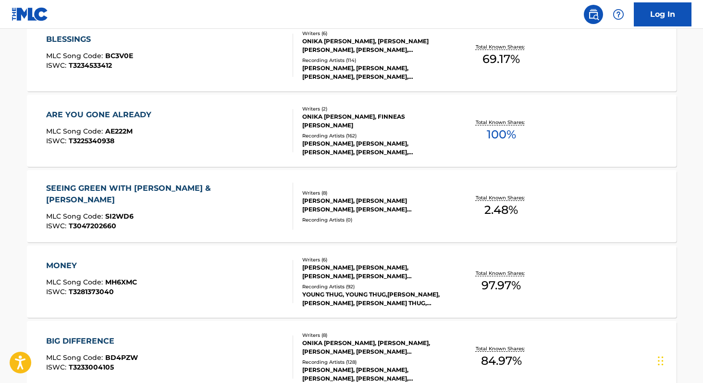
scroll to position [2040, 0]
click at [505, 135] on span "100 %" at bounding box center [501, 134] width 29 height 17
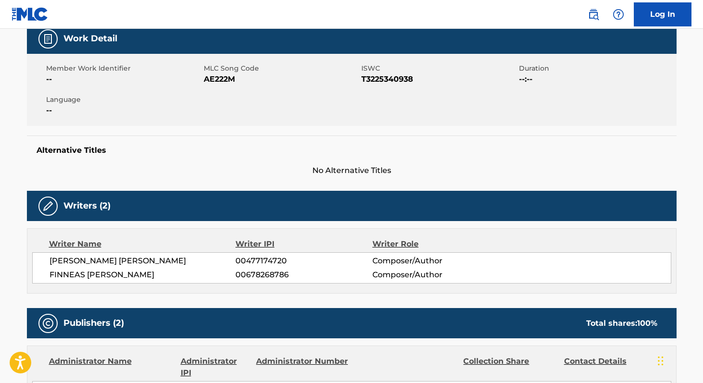
scroll to position [143, 0]
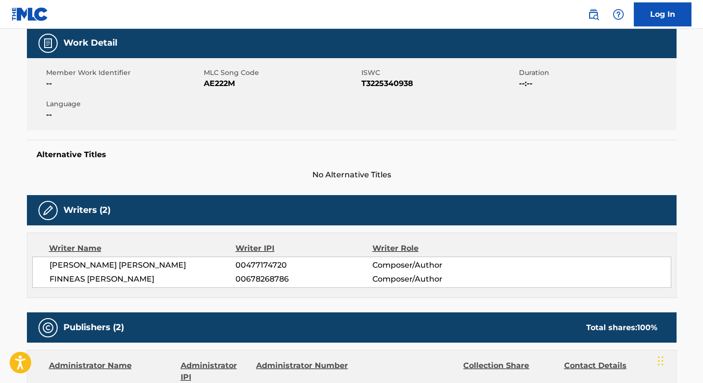
click at [209, 84] on span "AE222M" at bounding box center [281, 84] width 155 height 12
copy span "AE222M"
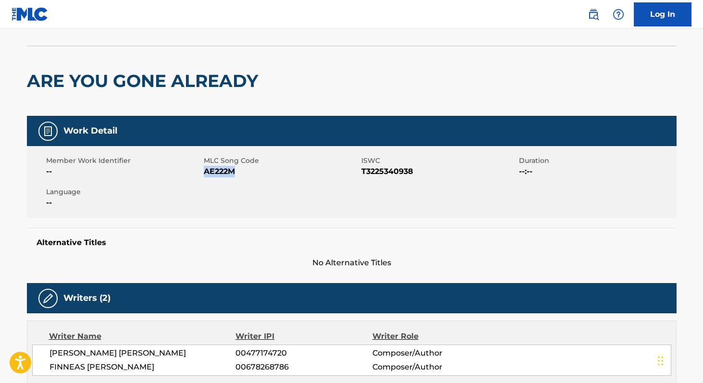
scroll to position [0, 0]
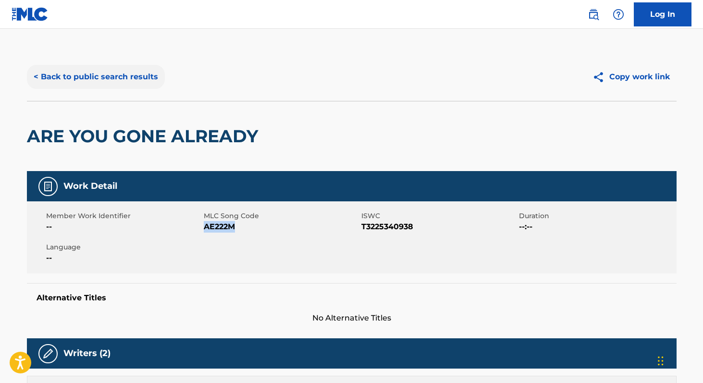
click at [92, 74] on button "< Back to public search results" at bounding box center [96, 77] width 138 height 24
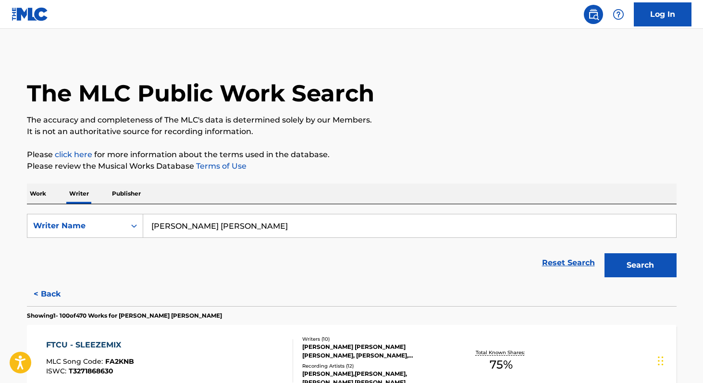
click at [47, 192] on p "Work" at bounding box center [38, 194] width 22 height 20
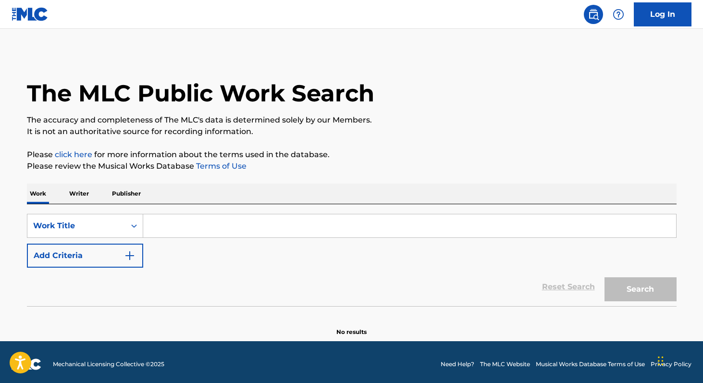
click at [203, 230] on input "Search Form" at bounding box center [409, 225] width 533 height 23
paste input "Rhapsodia Roscida"
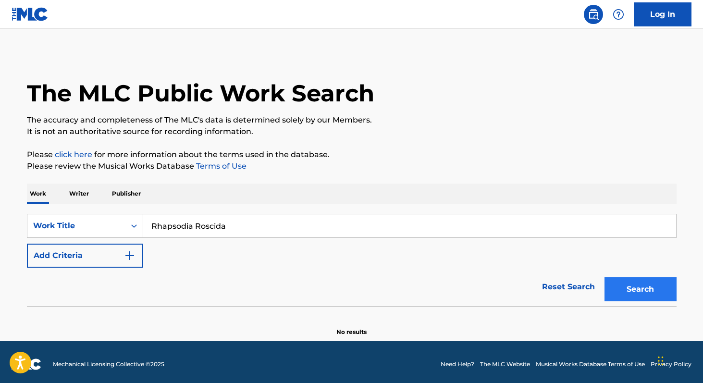
type input "Rhapsodia Roscida"
click at [610, 281] on button "Search" at bounding box center [640, 289] width 72 height 24
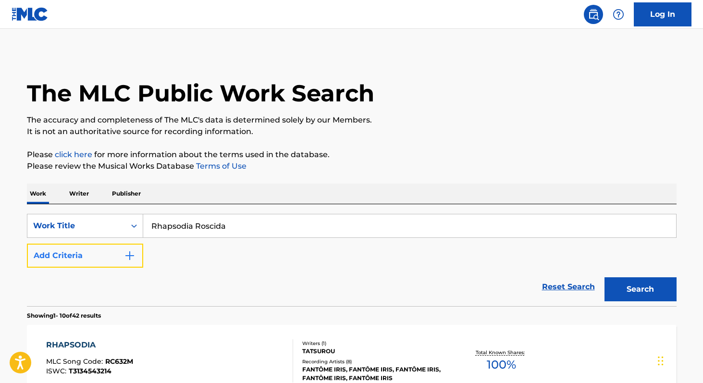
click at [101, 251] on button "Add Criteria" at bounding box center [85, 256] width 116 height 24
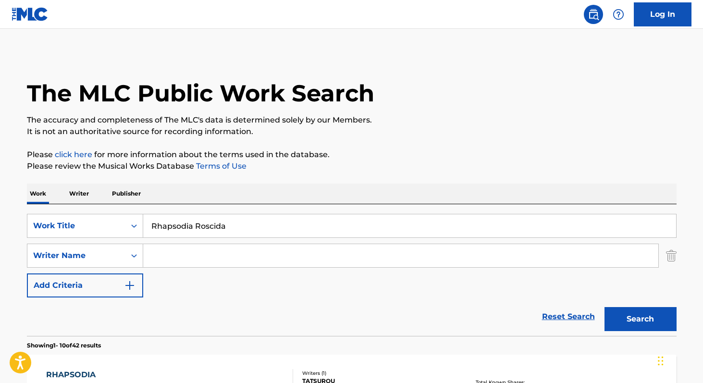
click at [170, 249] on input "Search Form" at bounding box center [400, 255] width 515 height 23
paste input "Yu-Peng Chen"
click at [604, 307] on button "Search" at bounding box center [640, 319] width 72 height 24
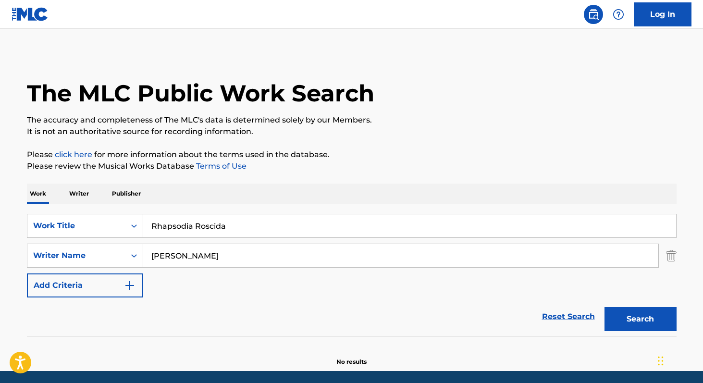
click at [165, 257] on input "Yu-Peng Chen" at bounding box center [400, 255] width 515 height 23
type input "Yu Peng Chen"
click at [604, 307] on button "Search" at bounding box center [640, 319] width 72 height 24
click at [83, 189] on p "Writer" at bounding box center [78, 194] width 25 height 20
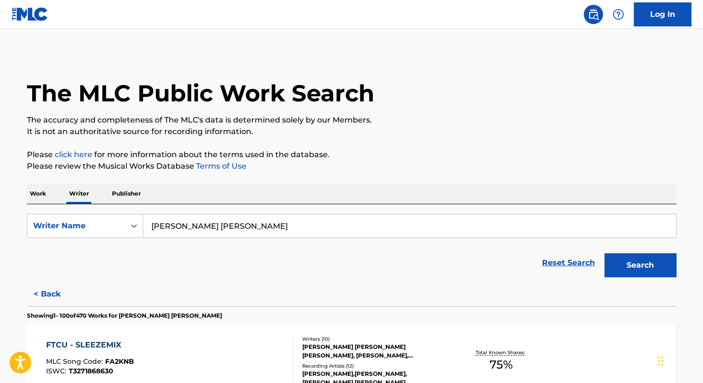
click at [271, 225] on input "Onika Tanya Maraj-Petty" at bounding box center [409, 225] width 533 height 23
paste input "Yu-Peng Chen"
type input "Yu-Peng Chen"
click at [604, 253] on button "Search" at bounding box center [640, 265] width 72 height 24
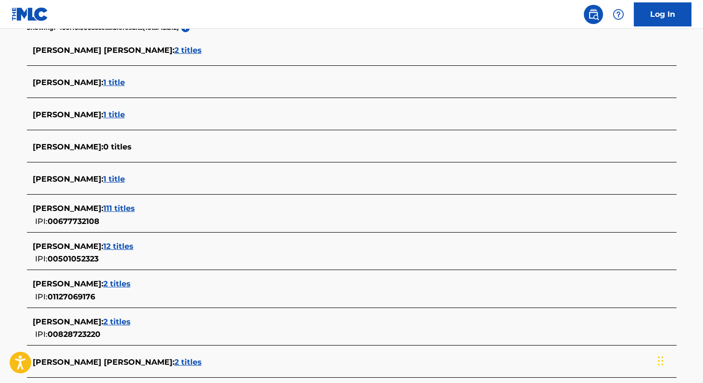
scroll to position [262, 0]
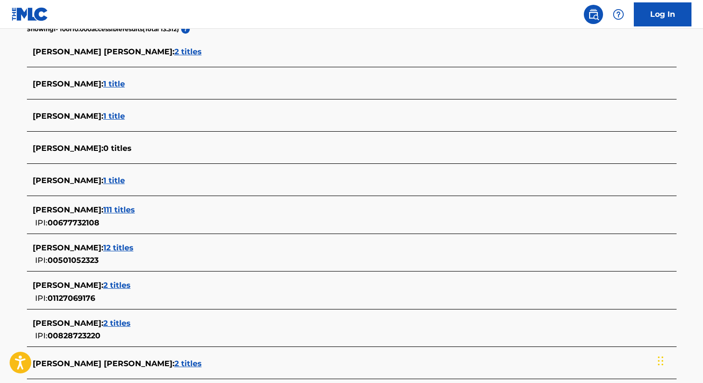
click at [108, 209] on span "111 titles" at bounding box center [119, 209] width 32 height 9
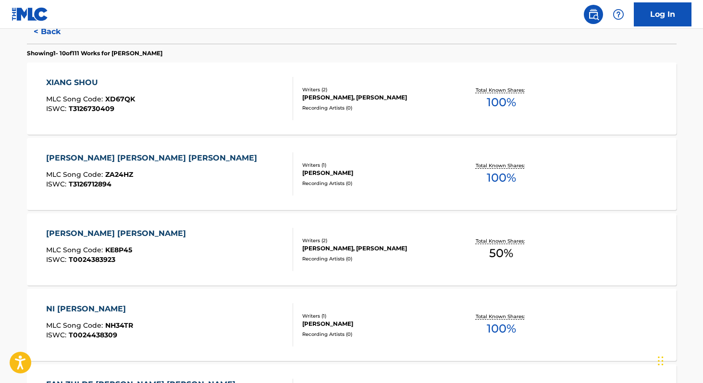
click at [481, 173] on div "Total Known Shares: 100 %" at bounding box center [501, 174] width 108 height 29
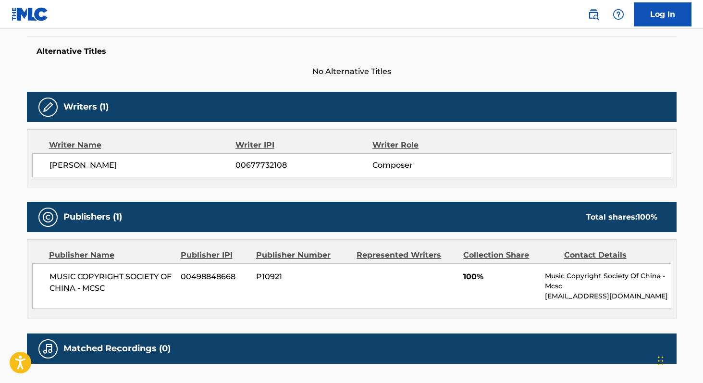
scroll to position [271, 0]
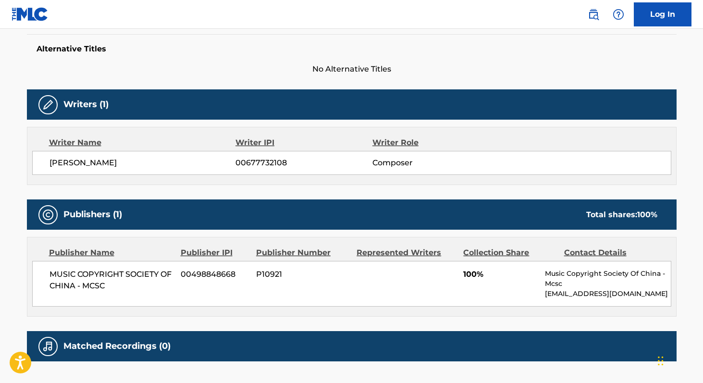
click at [59, 269] on span "MUSIC COPYRIGHT SOCIETY OF CHINA - MCSC" at bounding box center [111, 280] width 124 height 23
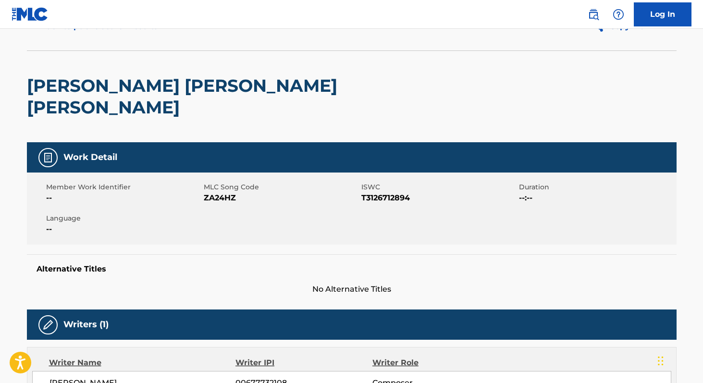
scroll to position [18, 0]
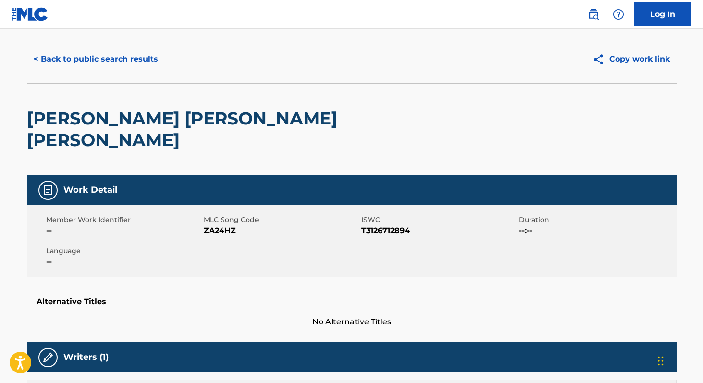
click at [221, 225] on span "ZA24HZ" at bounding box center [281, 231] width 155 height 12
